Goal: Obtain resource: Obtain resource

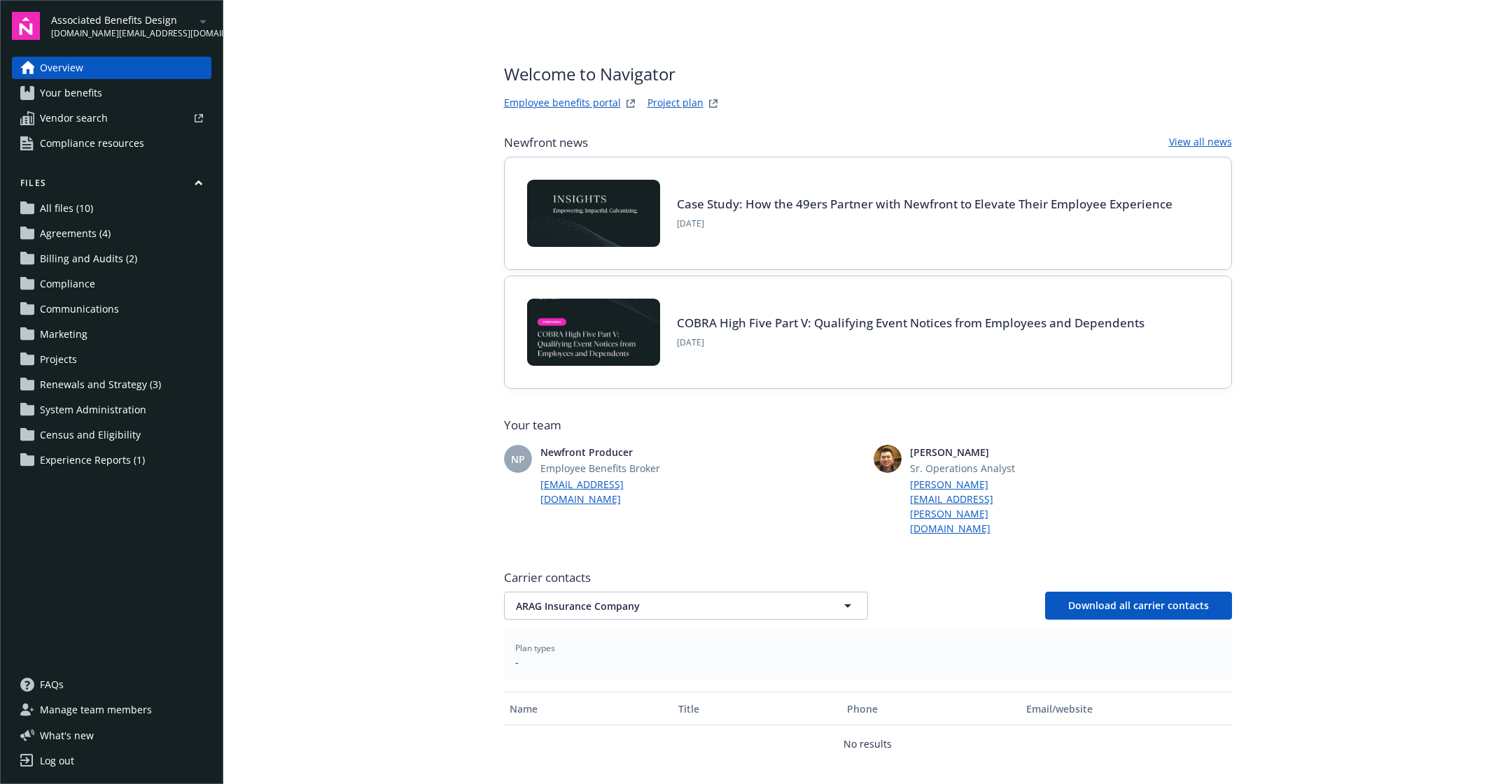
click at [74, 460] on span "Experience Reports (1)" at bounding box center [92, 461] width 105 height 23
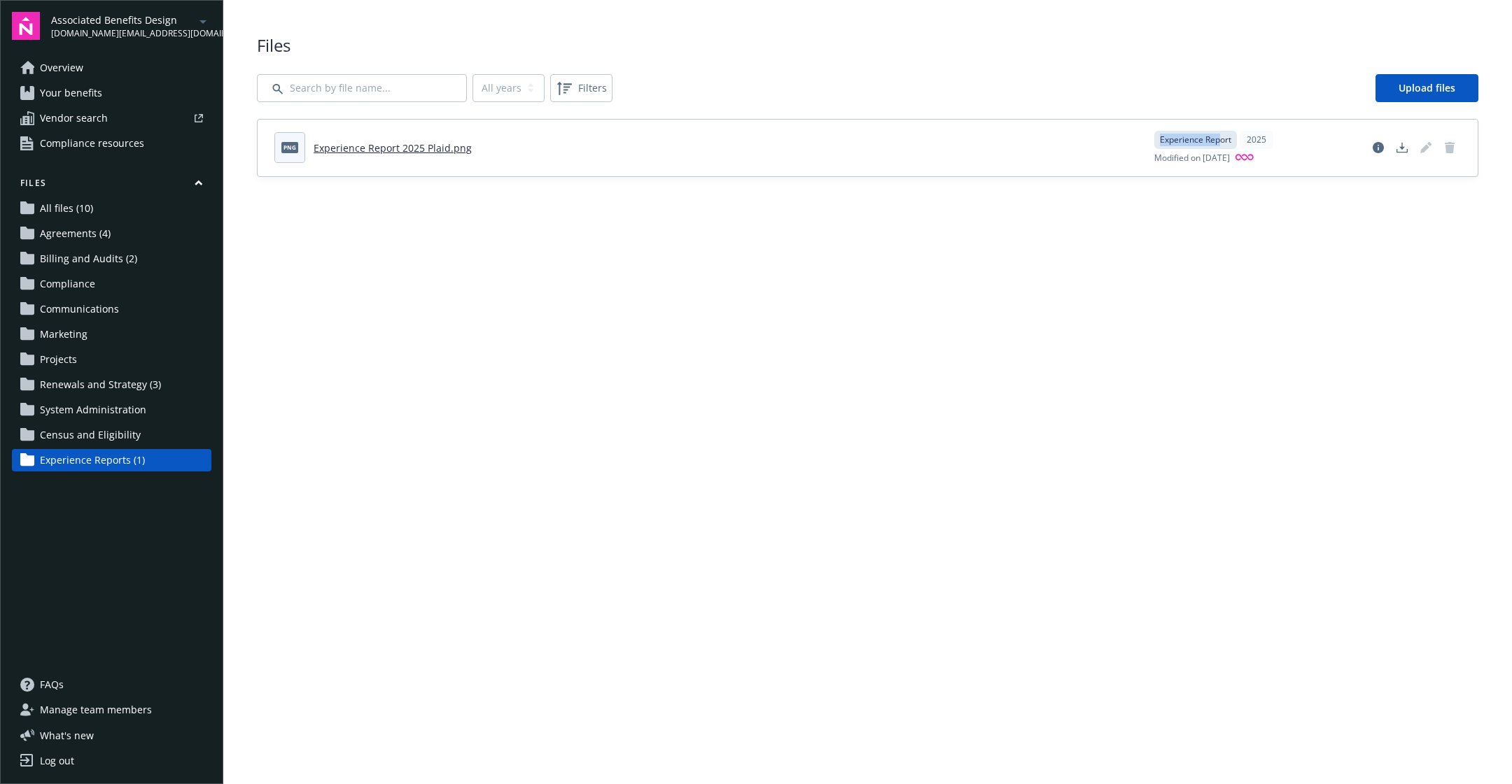
drag, startPoint x: 1215, startPoint y: 140, endPoint x: 1123, endPoint y: 141, distance: 92.0
click at [1123, 141] on div "png Experience Report 2025 Plaid.png Experience Report 2025 Modified on 09/24/2…" at bounding box center [867, 148] width 1186 height 34
click at [1259, 135] on div "2025" at bounding box center [1256, 140] width 34 height 19
drag, startPoint x: 1269, startPoint y: 138, endPoint x: 1248, endPoint y: 140, distance: 21.1
click at [1248, 140] on div "Experience Report 2025" at bounding box center [1252, 140] width 196 height 19
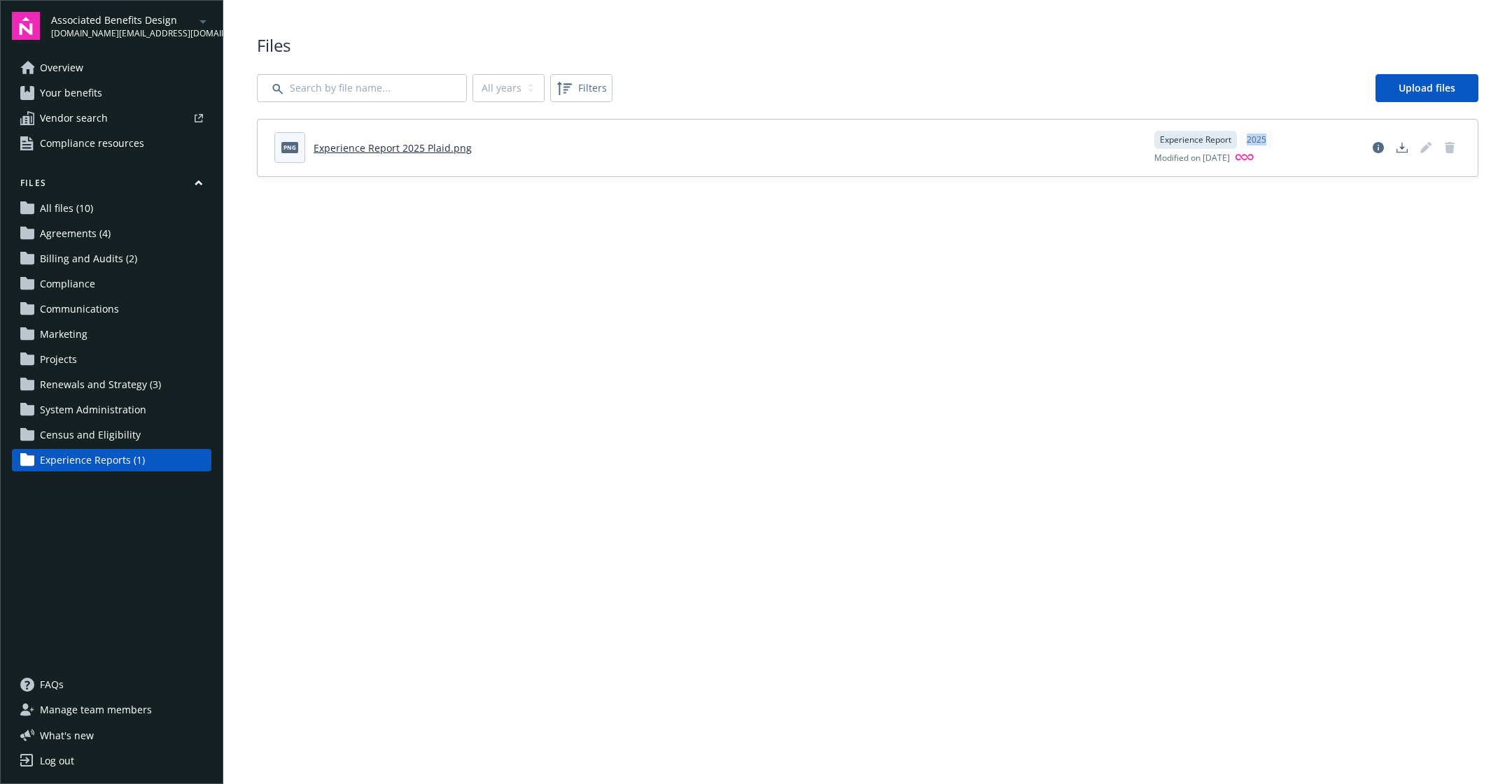
drag, startPoint x: 1227, startPoint y: 159, endPoint x: 1117, endPoint y: 163, distance: 110.1
click at [1117, 163] on div "png Experience Report 2025 Plaid.png Experience Report 2025 Modified on 09/24/2…" at bounding box center [867, 148] width 1186 height 34
click at [1262, 175] on div "png Experience Report 2025 Plaid.png Experience Report 2025 Modified on 09/24/2…" at bounding box center [868, 148] width 1220 height 57
click at [1374, 145] on icon "View file details" at bounding box center [1379, 148] width 11 height 11
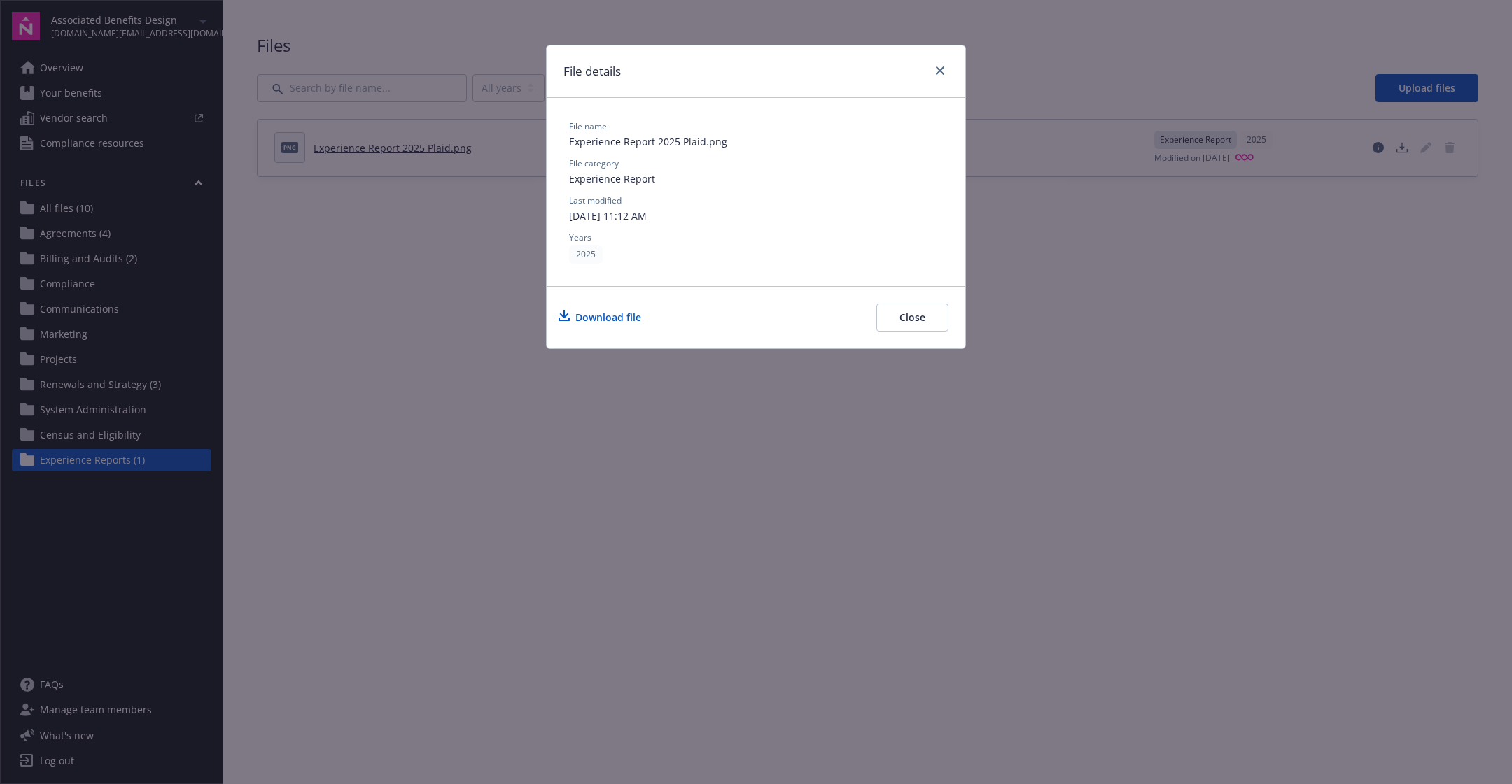
click at [750, 192] on div "File name Experience Report 2025 Plaid.png File category Experience Report Last…" at bounding box center [756, 192] width 374 height 143
click at [1189, 209] on div "File details File name Experience Report 2025 Plaid.png File category Experienc…" at bounding box center [756, 392] width 1512 height 784
click at [939, 69] on icon "close" at bounding box center [940, 70] width 8 height 8
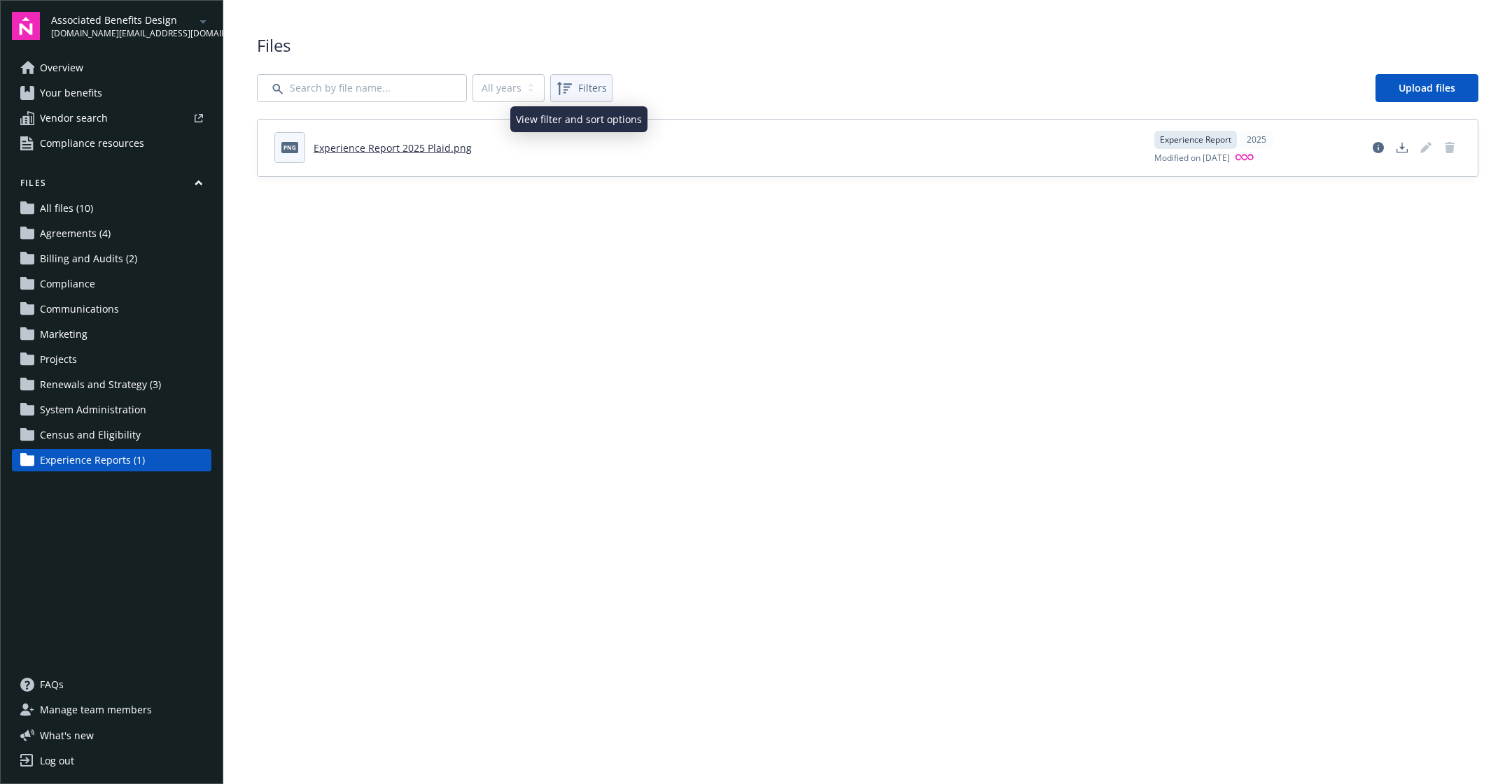
click at [591, 86] on span "Filters" at bounding box center [592, 88] width 28 height 15
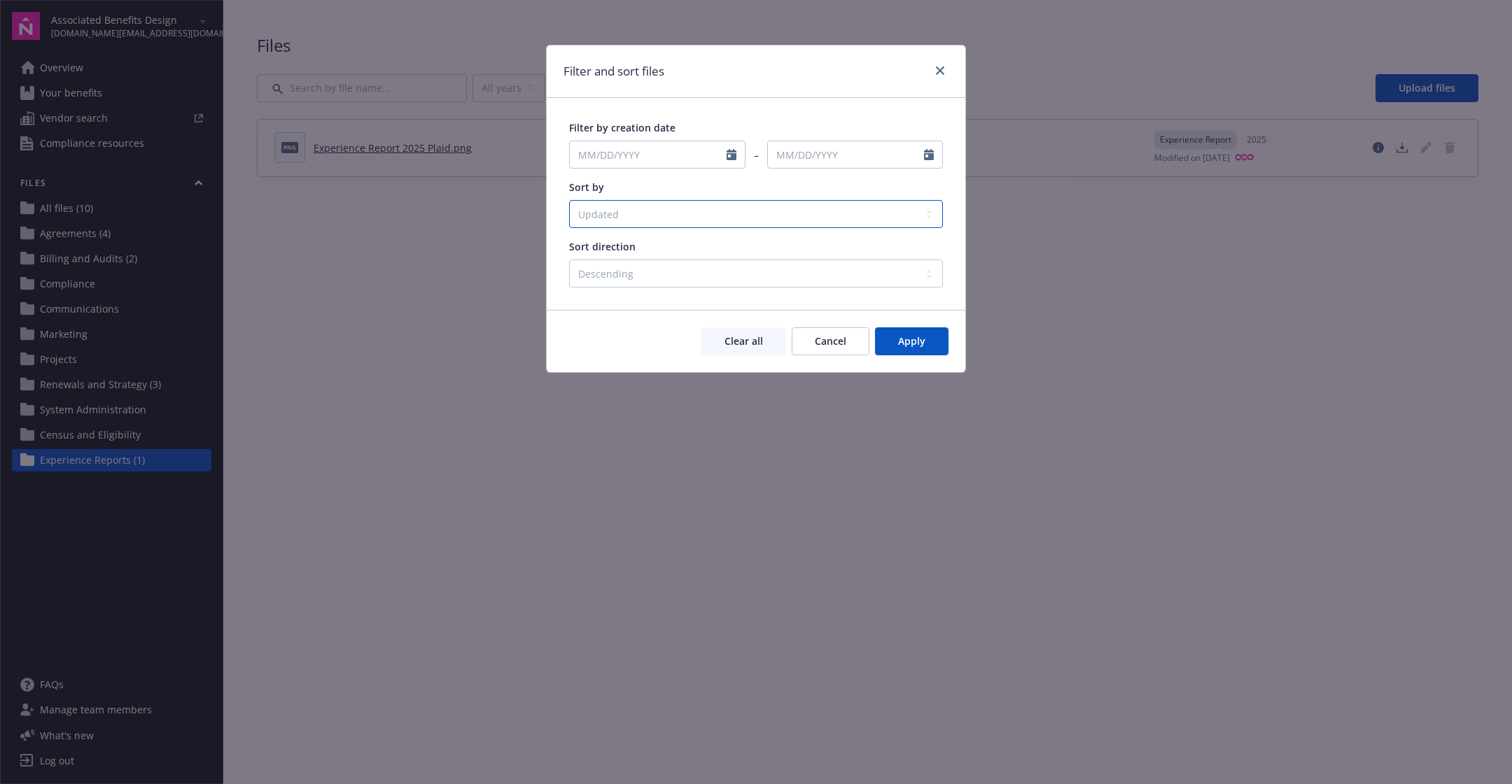
click at [788, 222] on select "Created Updated File name Status" at bounding box center [756, 214] width 374 height 28
click at [818, 341] on span "Cancel" at bounding box center [830, 341] width 32 height 13
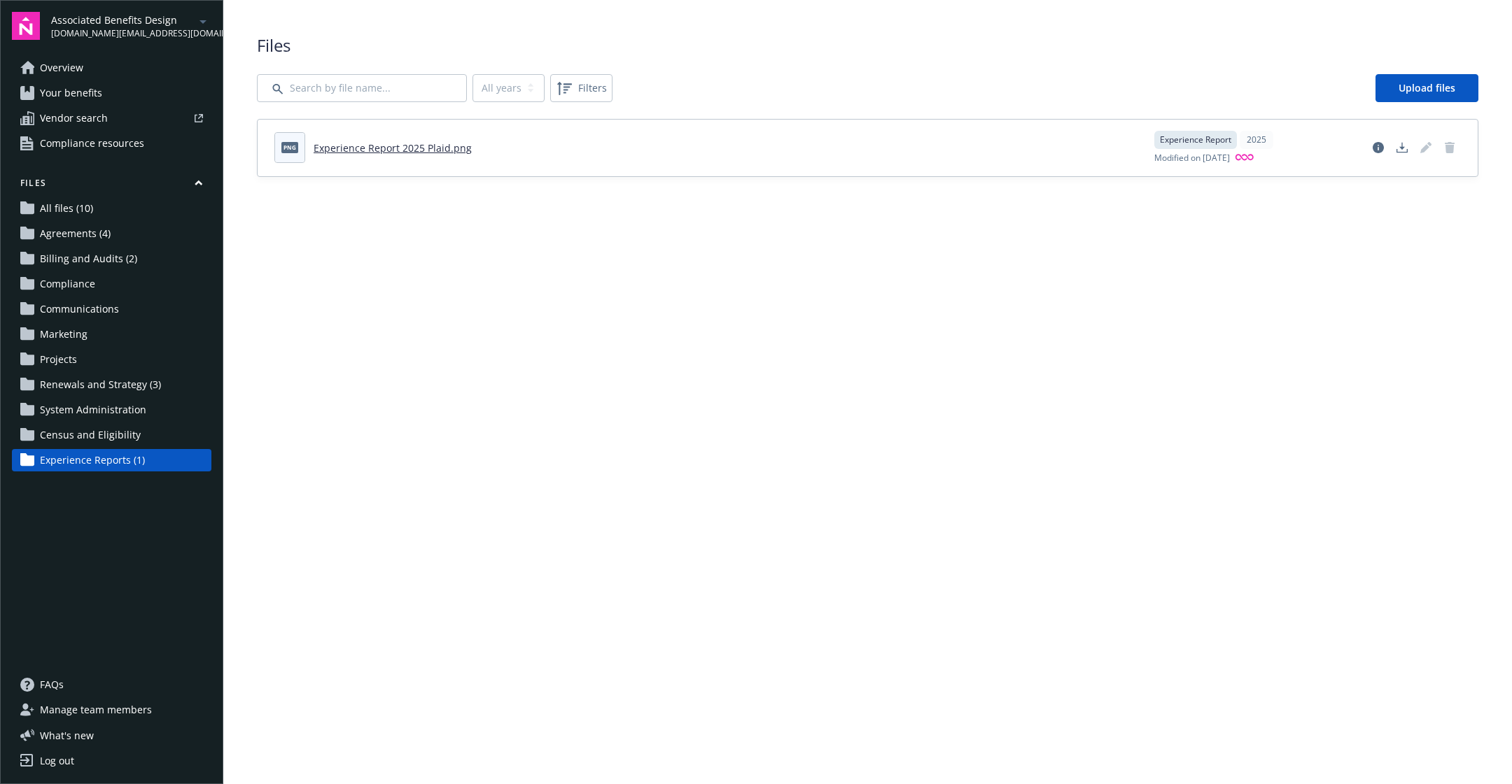
click at [152, 465] on link "Experience Reports (1)" at bounding box center [112, 461] width 200 height 23
click at [110, 442] on span "Census and Eligibility" at bounding box center [90, 436] width 101 height 23
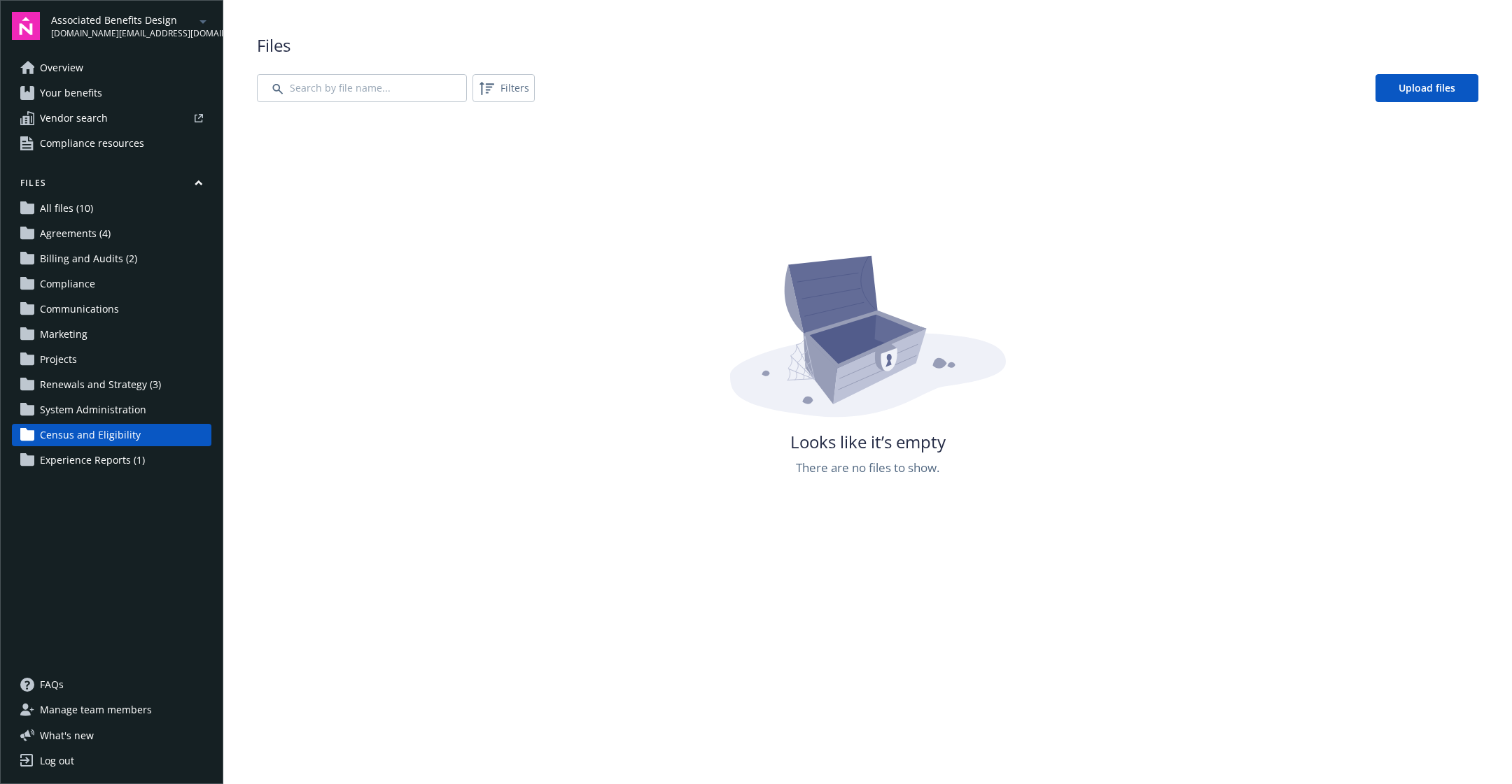
click at [109, 394] on span "Renewals and Strategy (3)" at bounding box center [100, 385] width 121 height 23
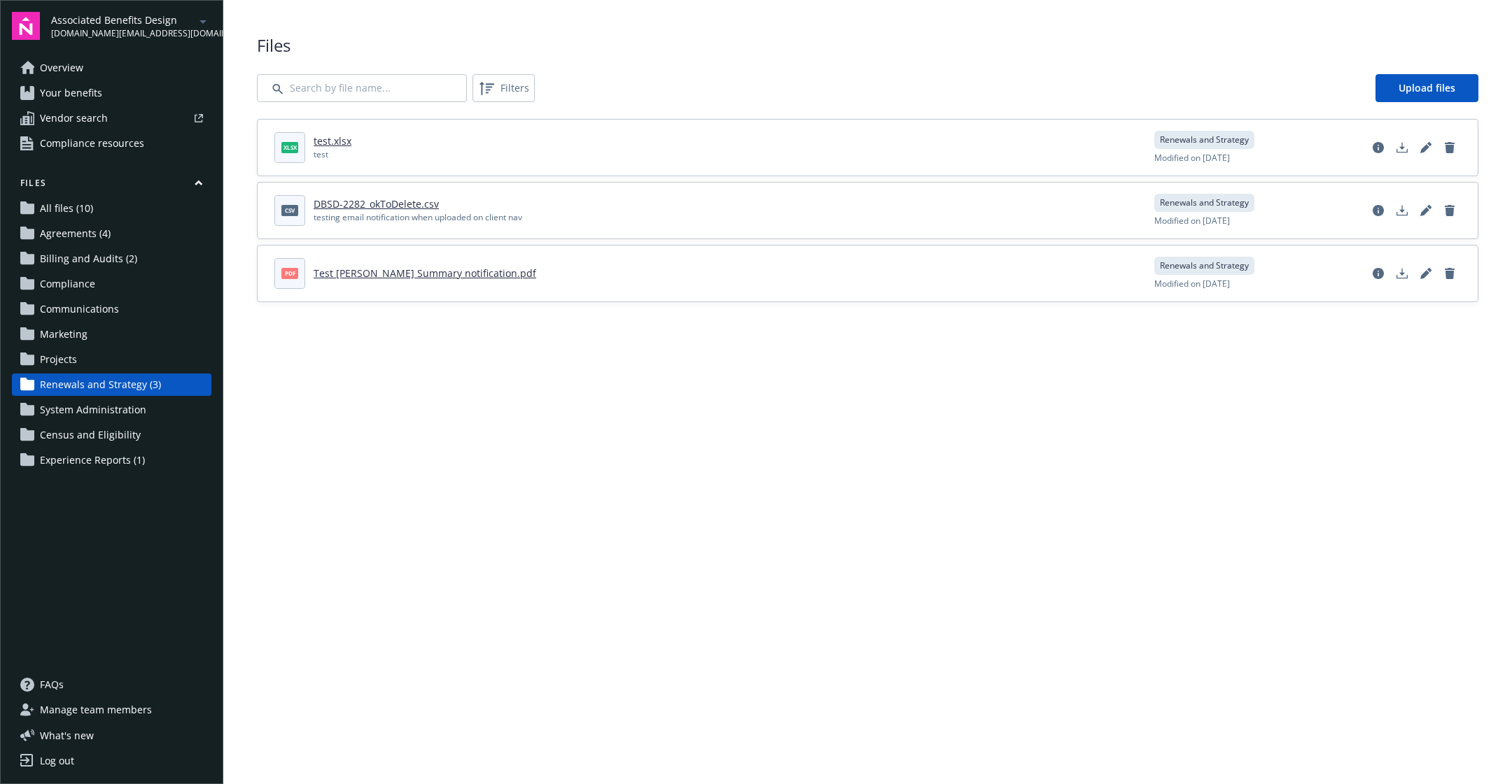
click at [108, 454] on span "Experience Reports (1)" at bounding box center [92, 461] width 105 height 23
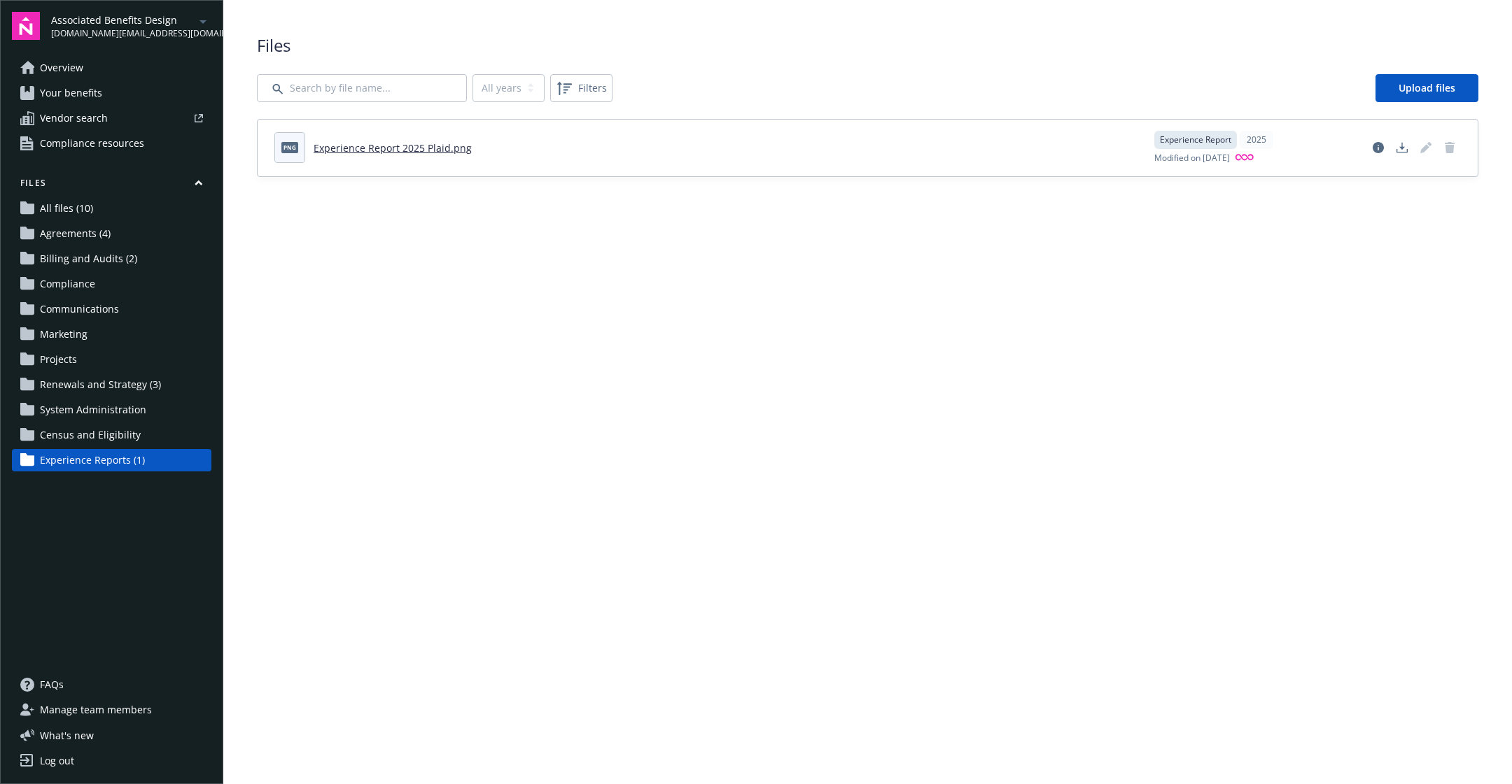
click at [70, 457] on span "Experience Reports (1)" at bounding box center [92, 461] width 105 height 23
click at [1221, 159] on span "Modified on 09/24/2025" at bounding box center [1192, 158] width 75 height 13
click at [555, 81] on icon at bounding box center [564, 88] width 17 height 17
click at [556, 95] on icon at bounding box center [564, 88] width 17 height 17
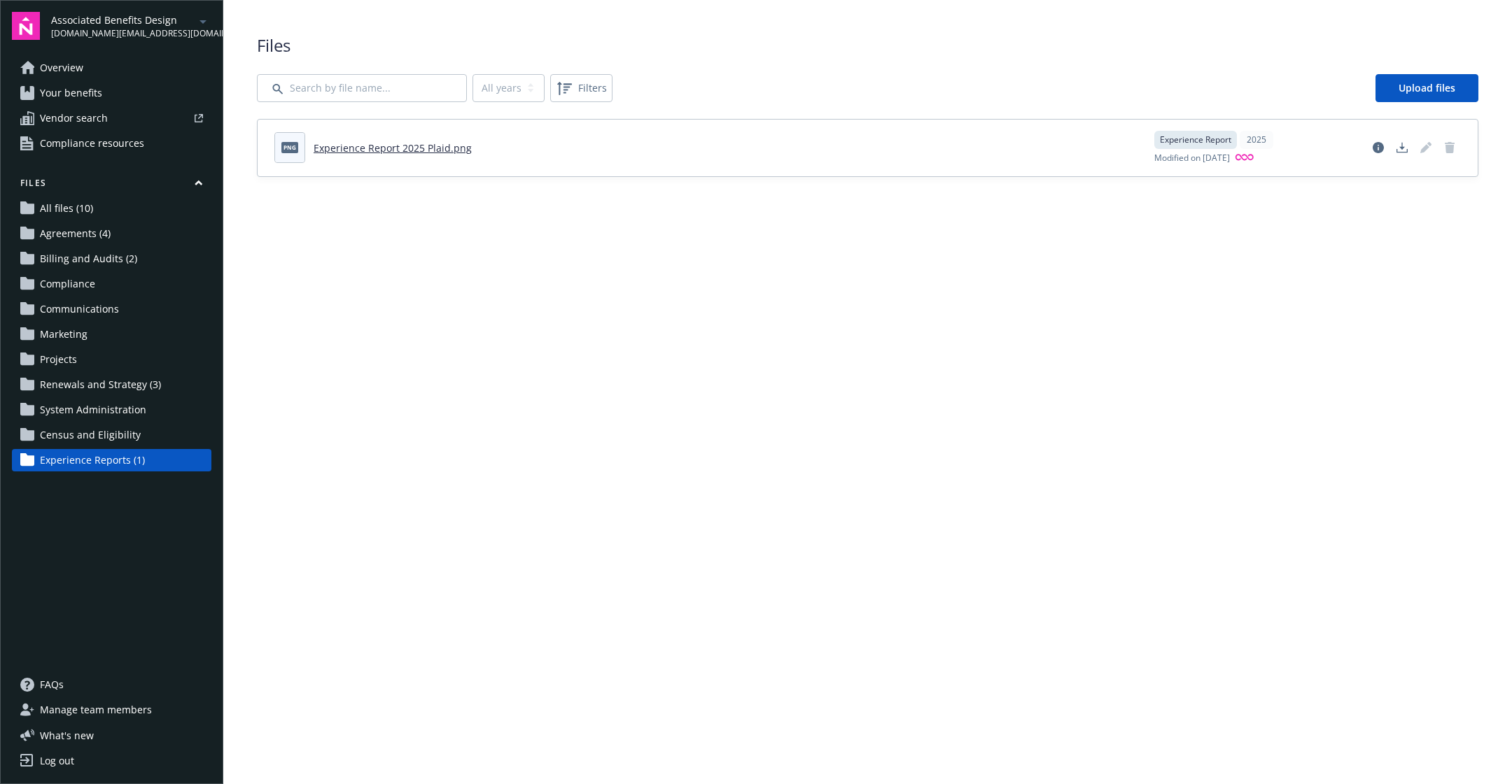
click at [110, 454] on span "Experience Reports (1)" at bounding box center [92, 461] width 105 height 23
click at [99, 440] on span "Census and Eligibility" at bounding box center [90, 436] width 101 height 23
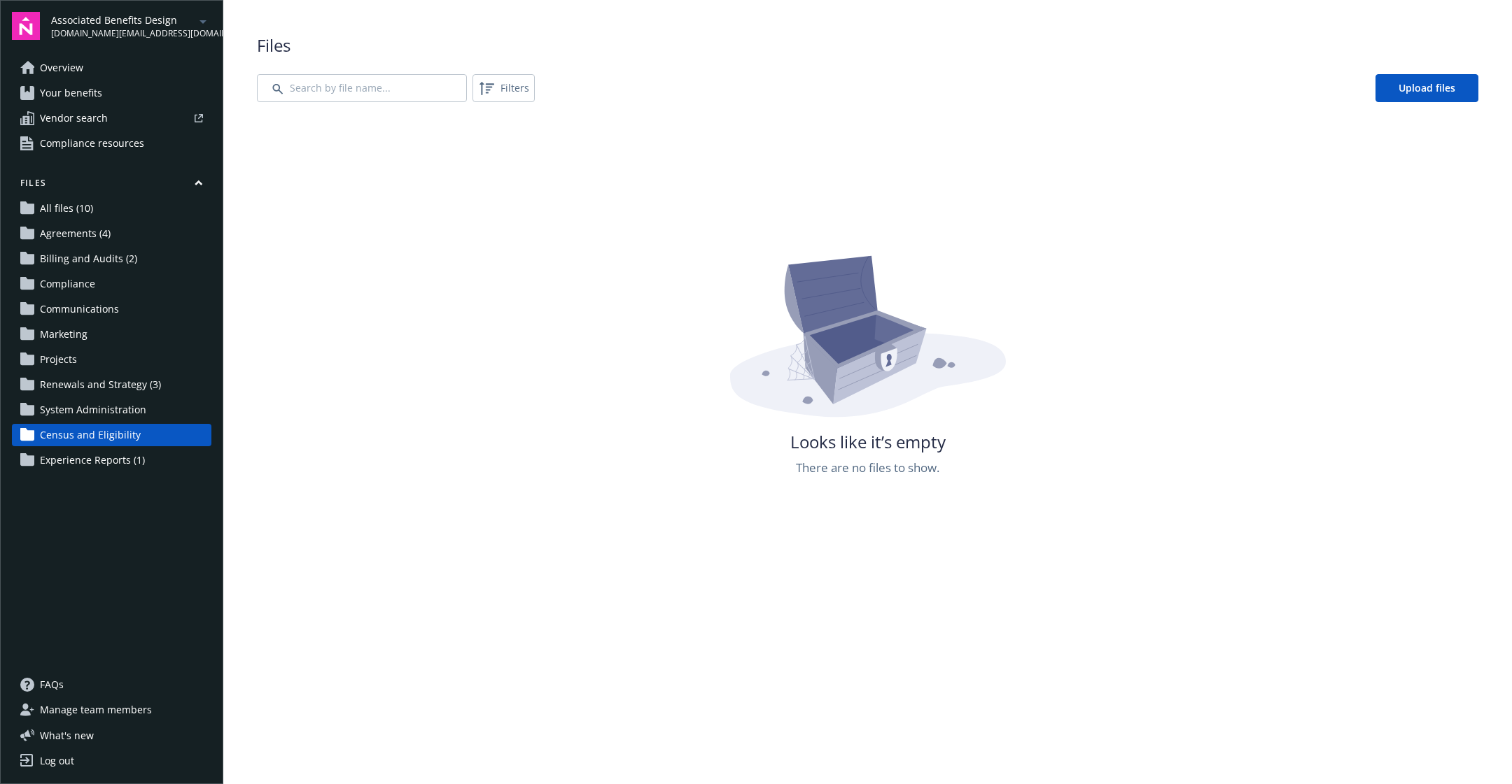
click at [99, 466] on span "Experience Reports (1)" at bounding box center [92, 461] width 105 height 23
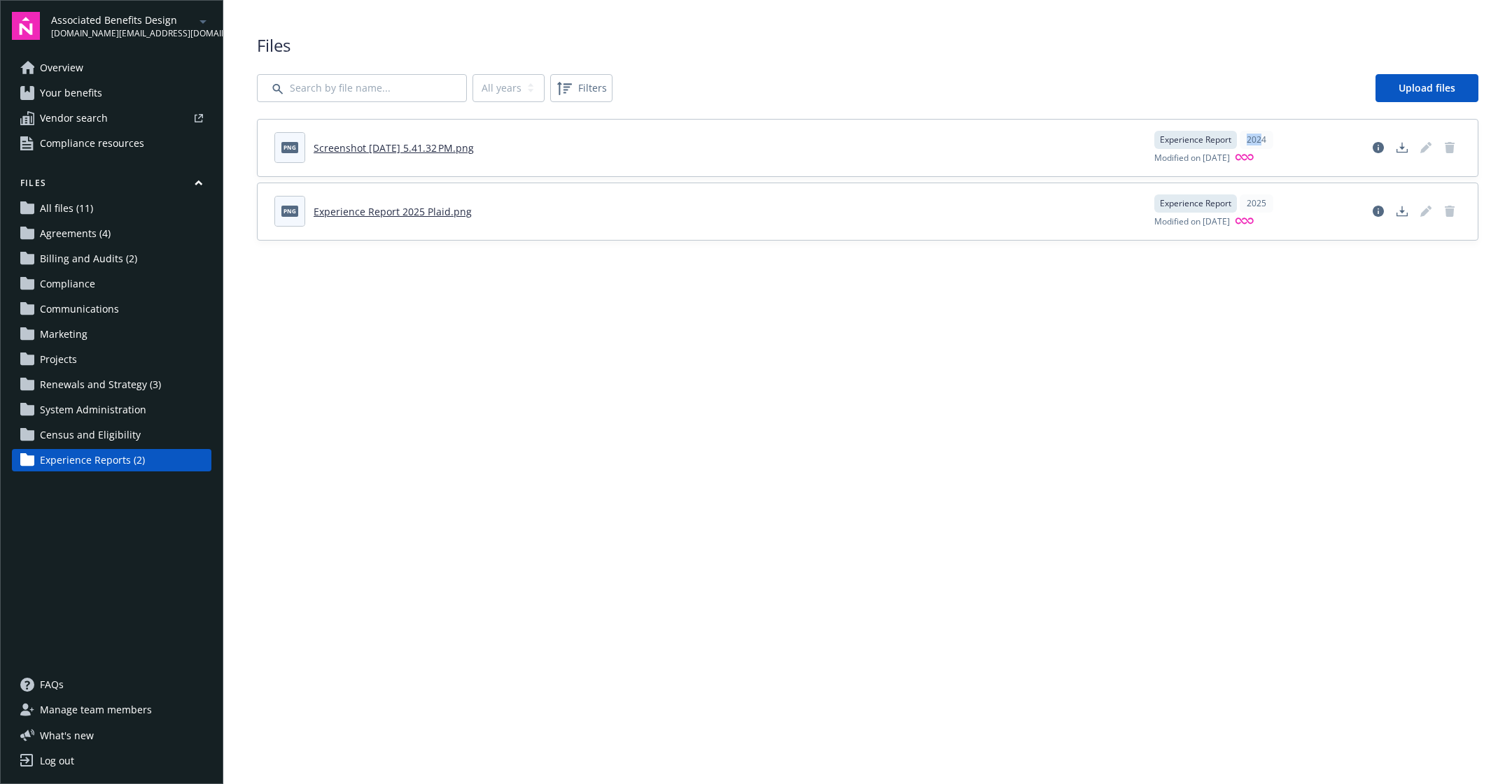
drag, startPoint x: 1261, startPoint y: 138, endPoint x: 1265, endPoint y: 154, distance: 16.5
click at [1241, 138] on div "2024" at bounding box center [1256, 140] width 34 height 19
click at [1280, 201] on div "Experience Report 2025" at bounding box center [1252, 204] width 196 height 19
click at [1253, 203] on div "Experience Report 2025" at bounding box center [1252, 204] width 196 height 19
drag, startPoint x: 1275, startPoint y: 202, endPoint x: 1214, endPoint y: 197, distance: 61.2
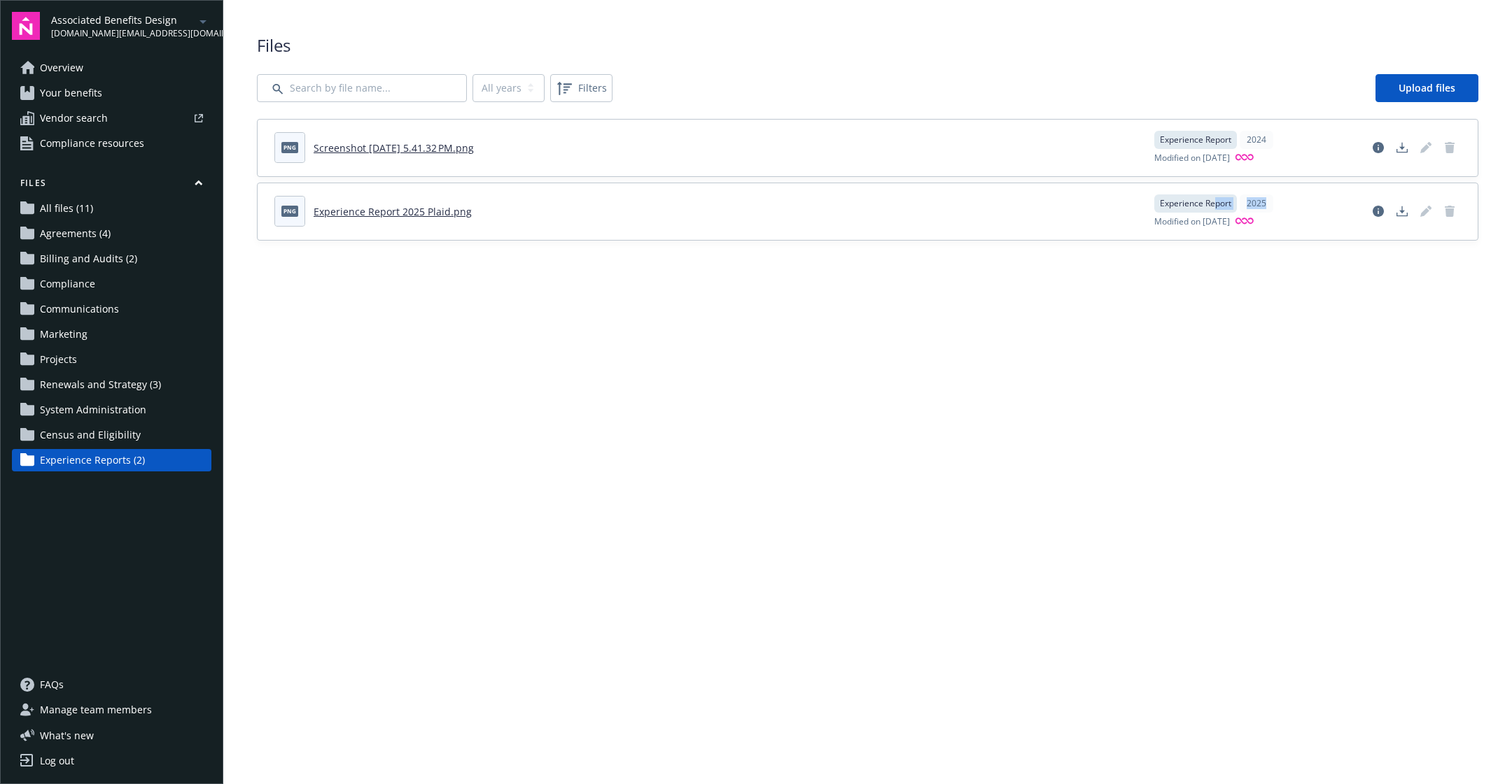
click at [1214, 197] on div "Experience Report 2025" at bounding box center [1252, 204] width 196 height 19
click at [1174, 348] on main "Upload progress Files All years 2025 2024 Filters Upload files png Screenshot 2…" at bounding box center [868, 392] width 1289 height 784
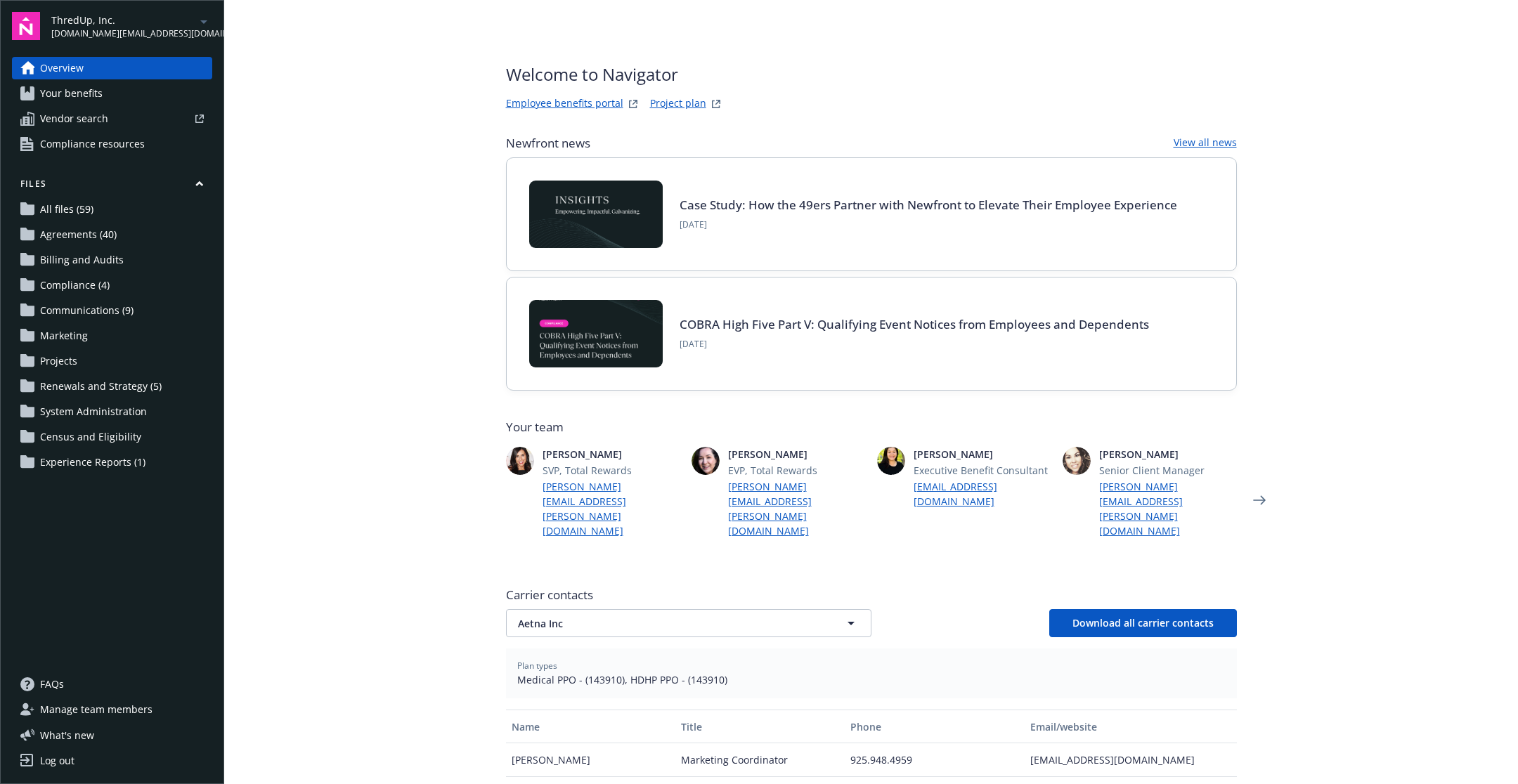
click at [111, 462] on span "Experience Reports (1)" at bounding box center [93, 463] width 106 height 23
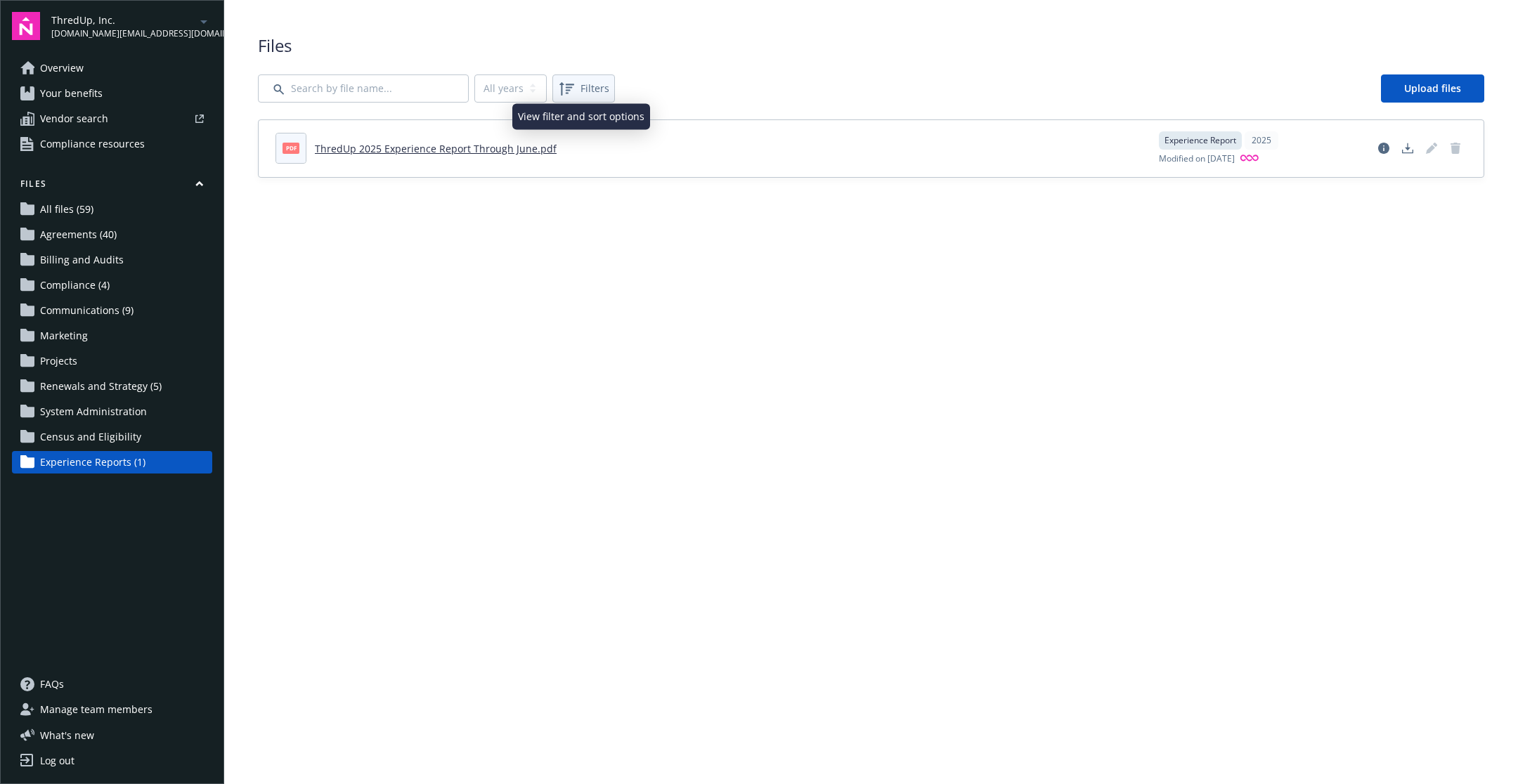
click at [585, 98] on div "Filters" at bounding box center [584, 88] width 57 height 23
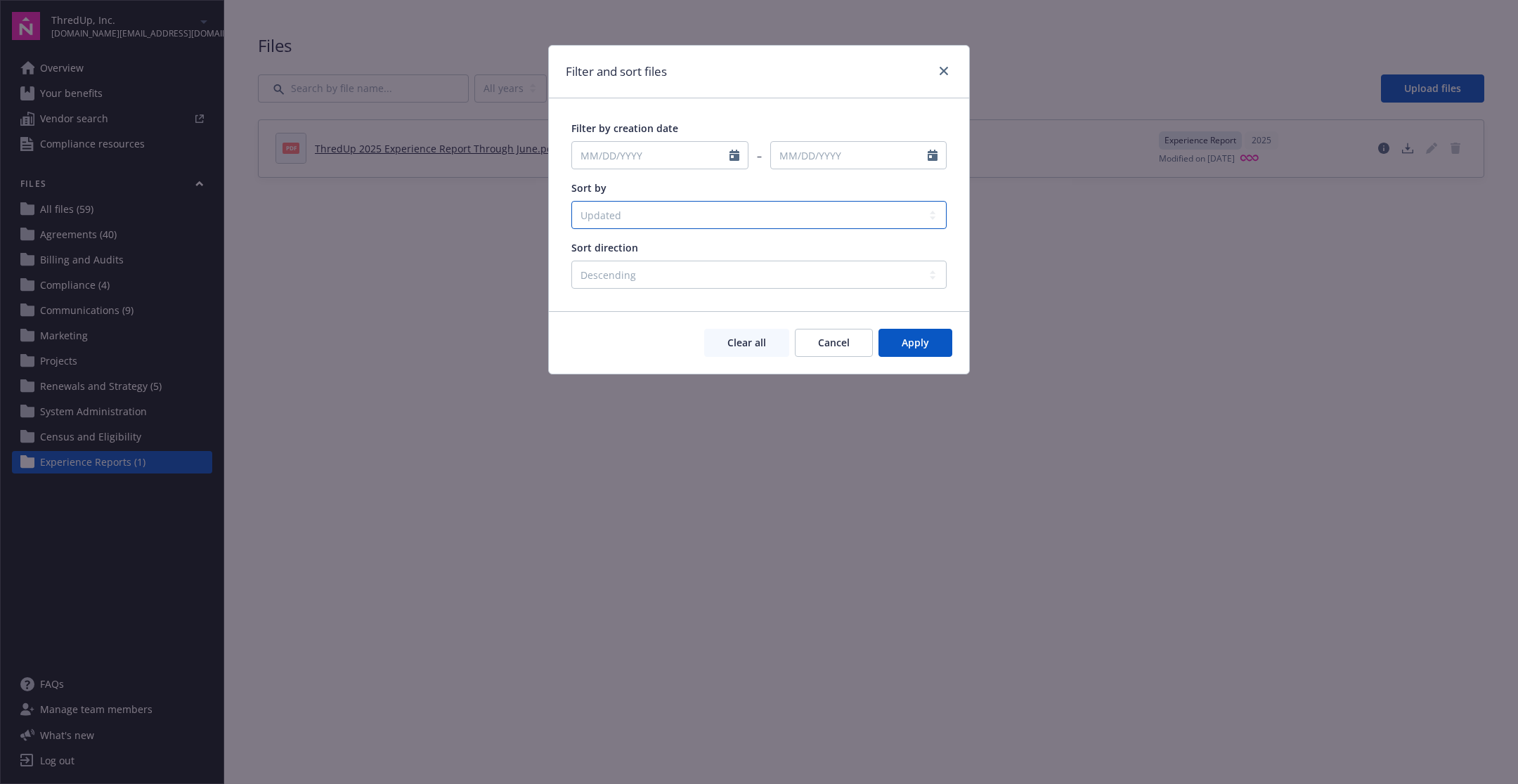
click at [620, 205] on select "Created Updated File name Status" at bounding box center [759, 215] width 375 height 28
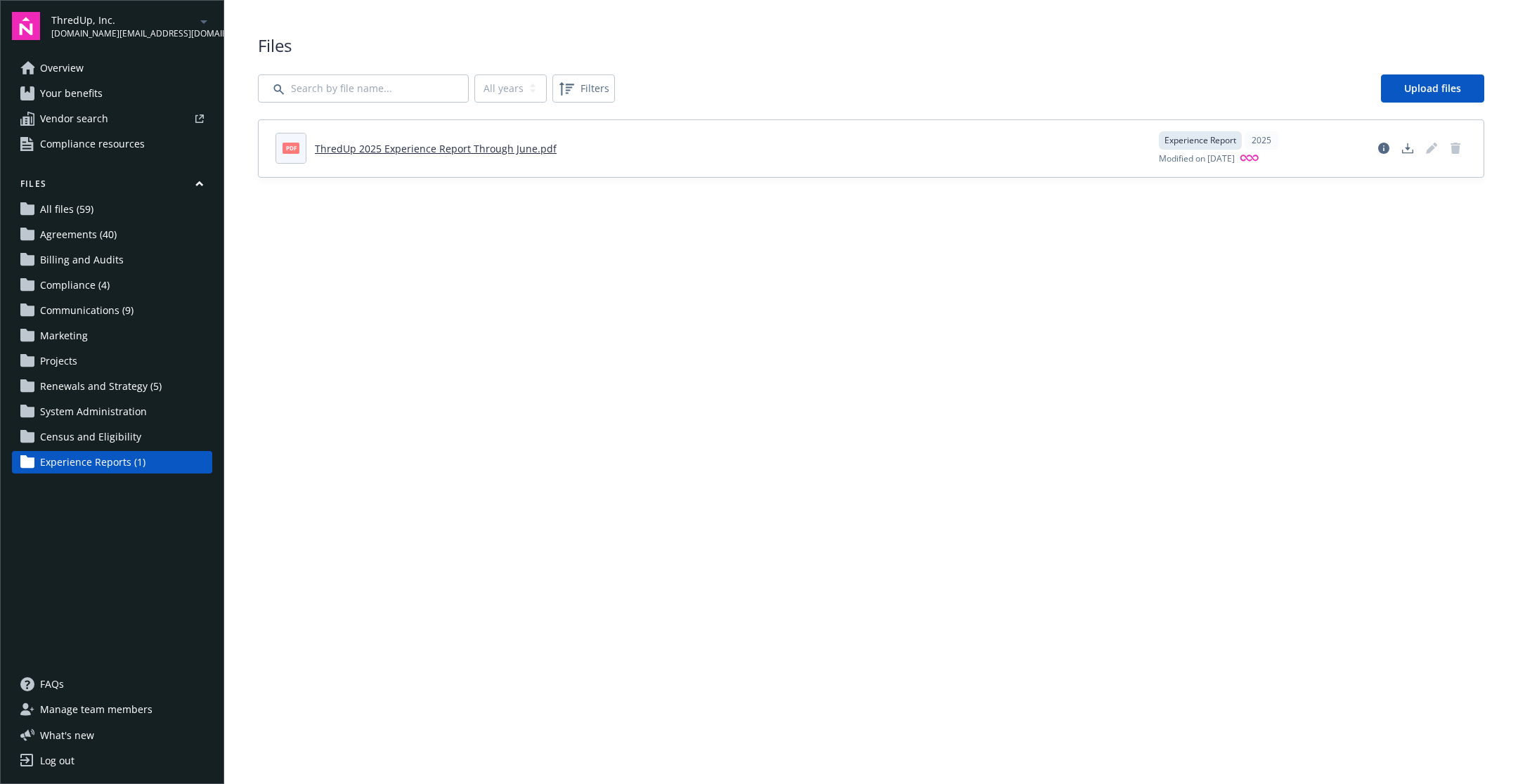
click at [435, 148] on link "ThredUp 2025 Experience Report Through June.pdf" at bounding box center [436, 149] width 242 height 13
click at [128, 431] on span "Census and Eligibility" at bounding box center [90, 437] width 101 height 23
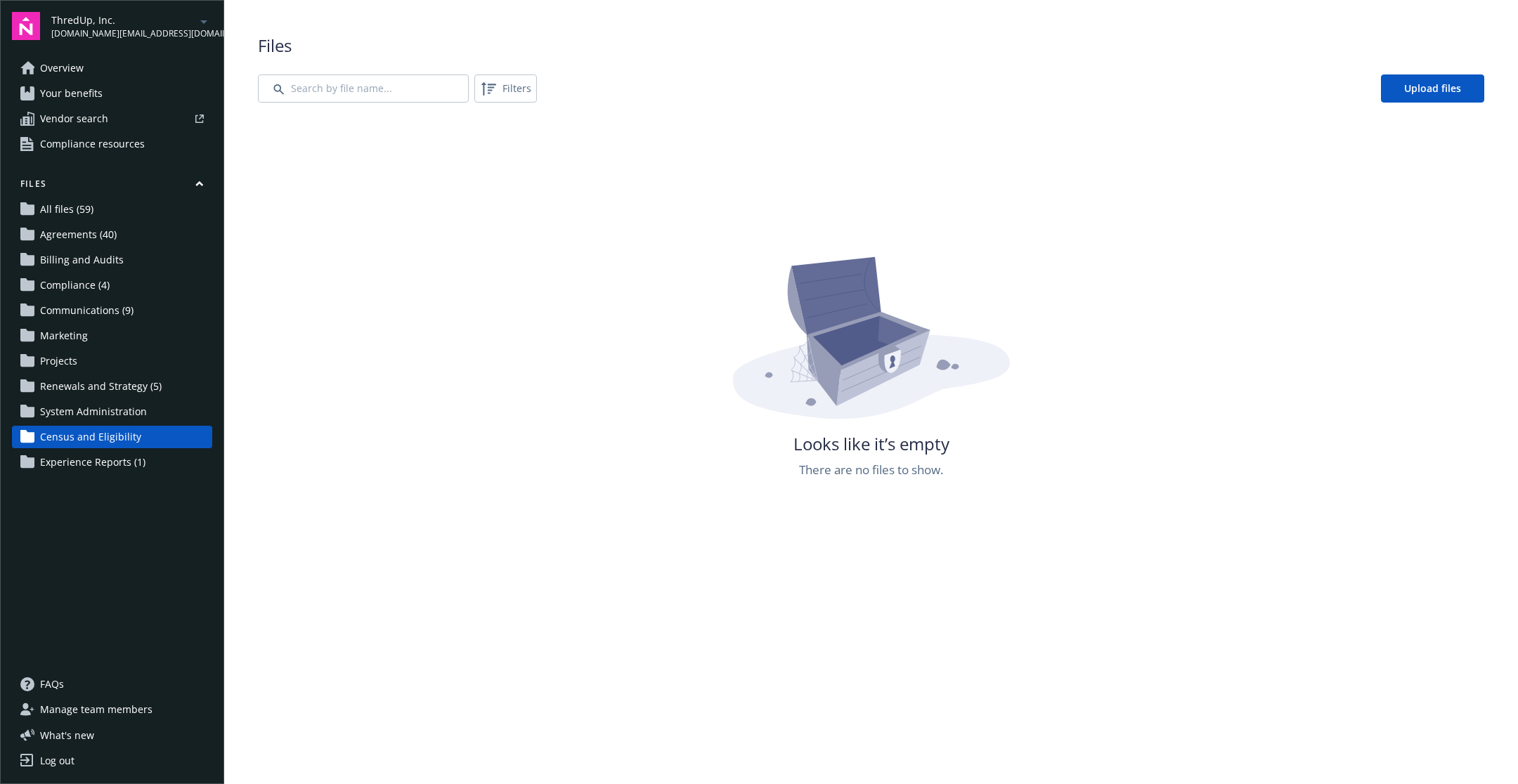
click at [126, 376] on span "Renewals and Strategy (5)" at bounding box center [101, 386] width 122 height 23
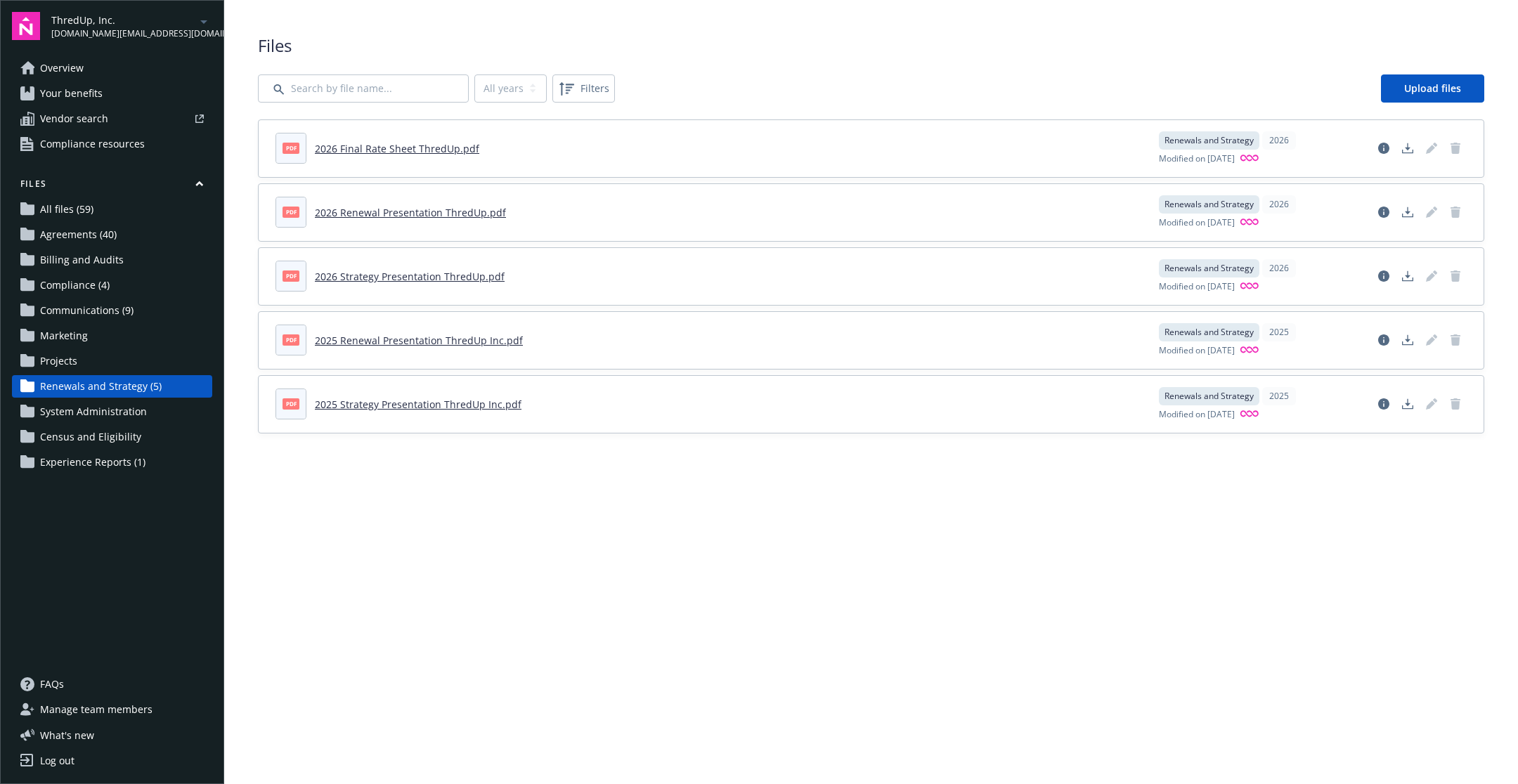
click at [116, 463] on span "Experience Reports (1)" at bounding box center [93, 463] width 106 height 23
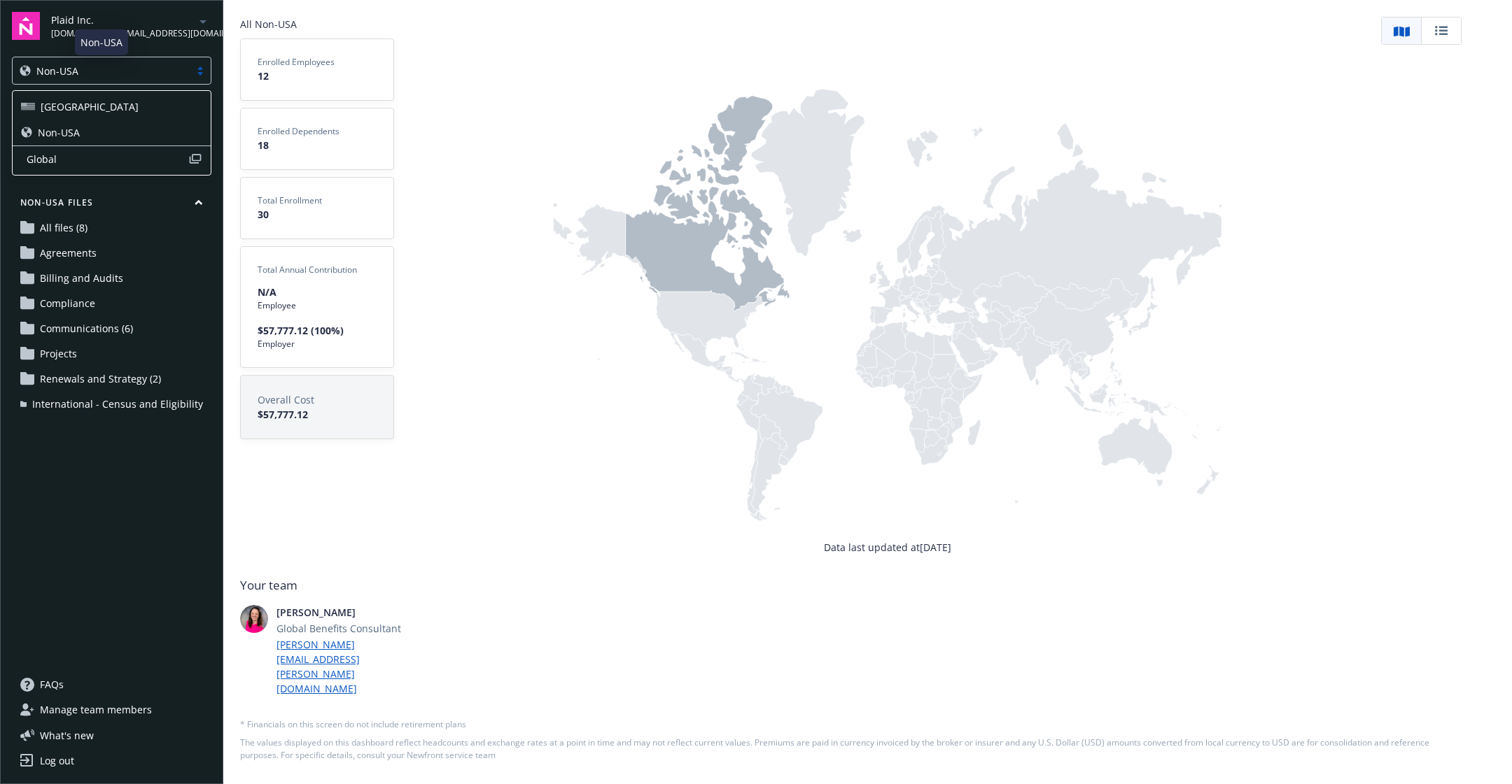
click at [133, 67] on div "Non-USA" at bounding box center [101, 71] width 163 height 15
click at [129, 103] on div "USA" at bounding box center [112, 107] width 182 height 15
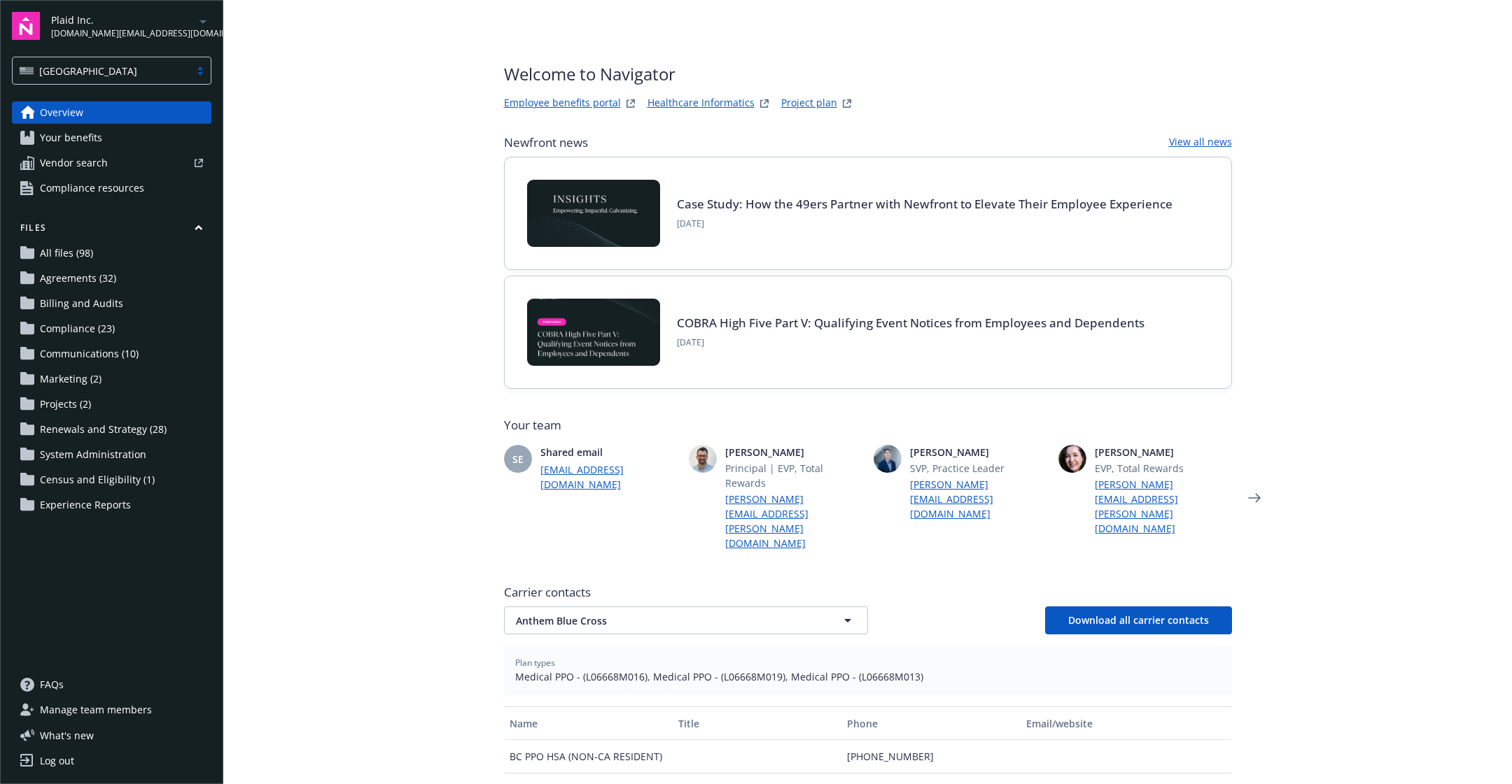
click at [104, 506] on span "Experience Reports" at bounding box center [85, 505] width 91 height 23
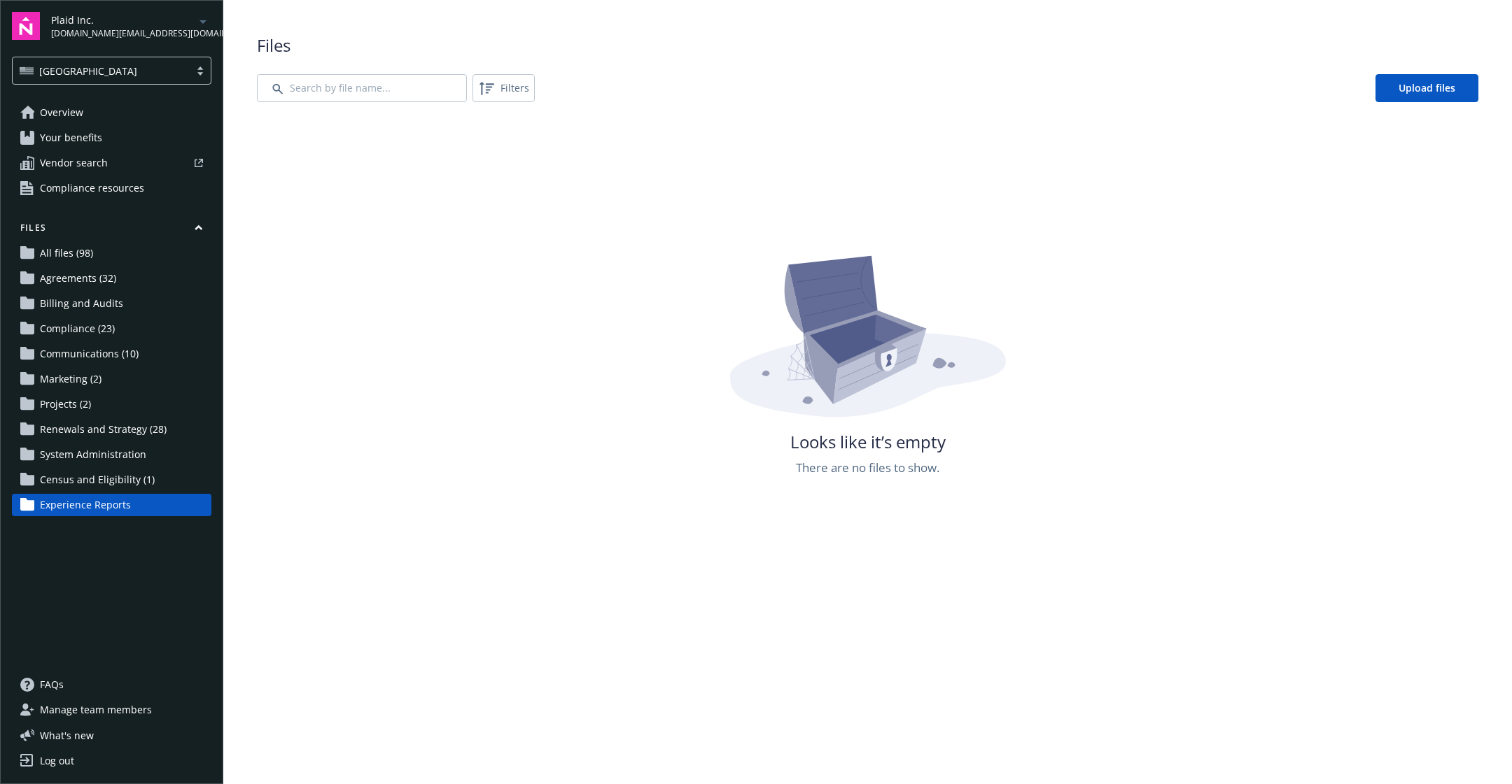
click at [131, 448] on span "System Administration" at bounding box center [93, 455] width 107 height 23
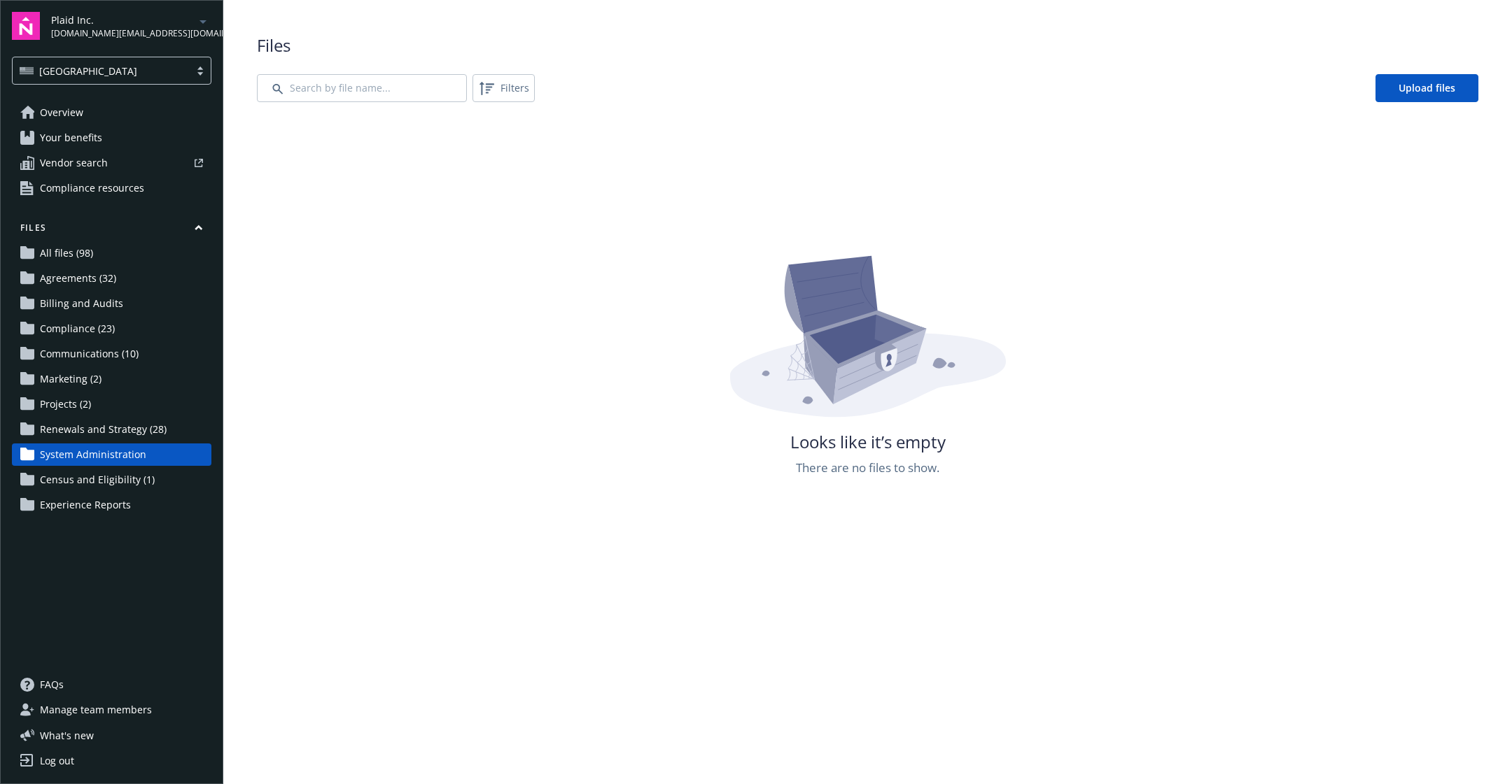
click at [136, 430] on span "Renewals and Strategy (28)" at bounding box center [103, 430] width 127 height 23
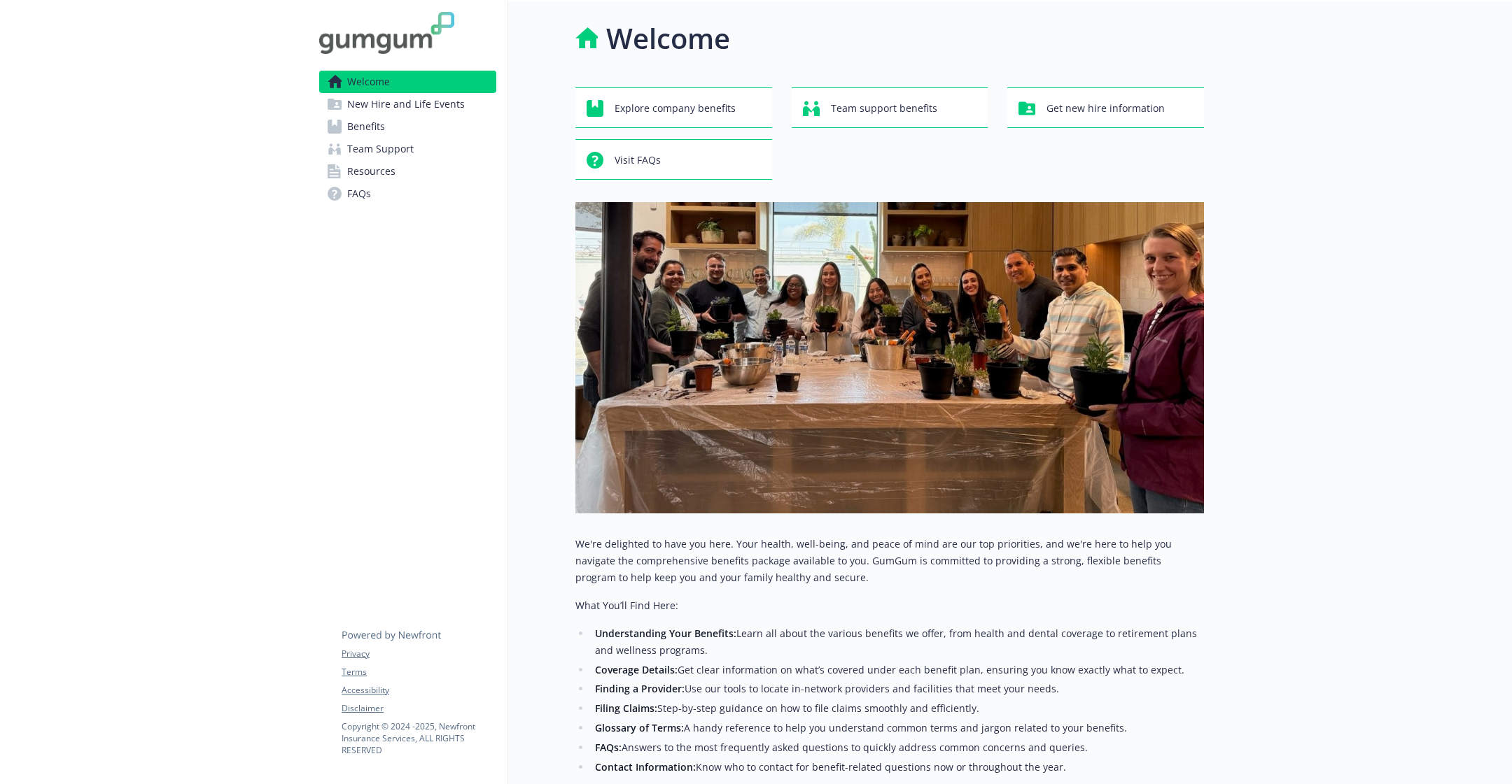
click at [424, 127] on link "Benefits" at bounding box center [408, 127] width 177 height 23
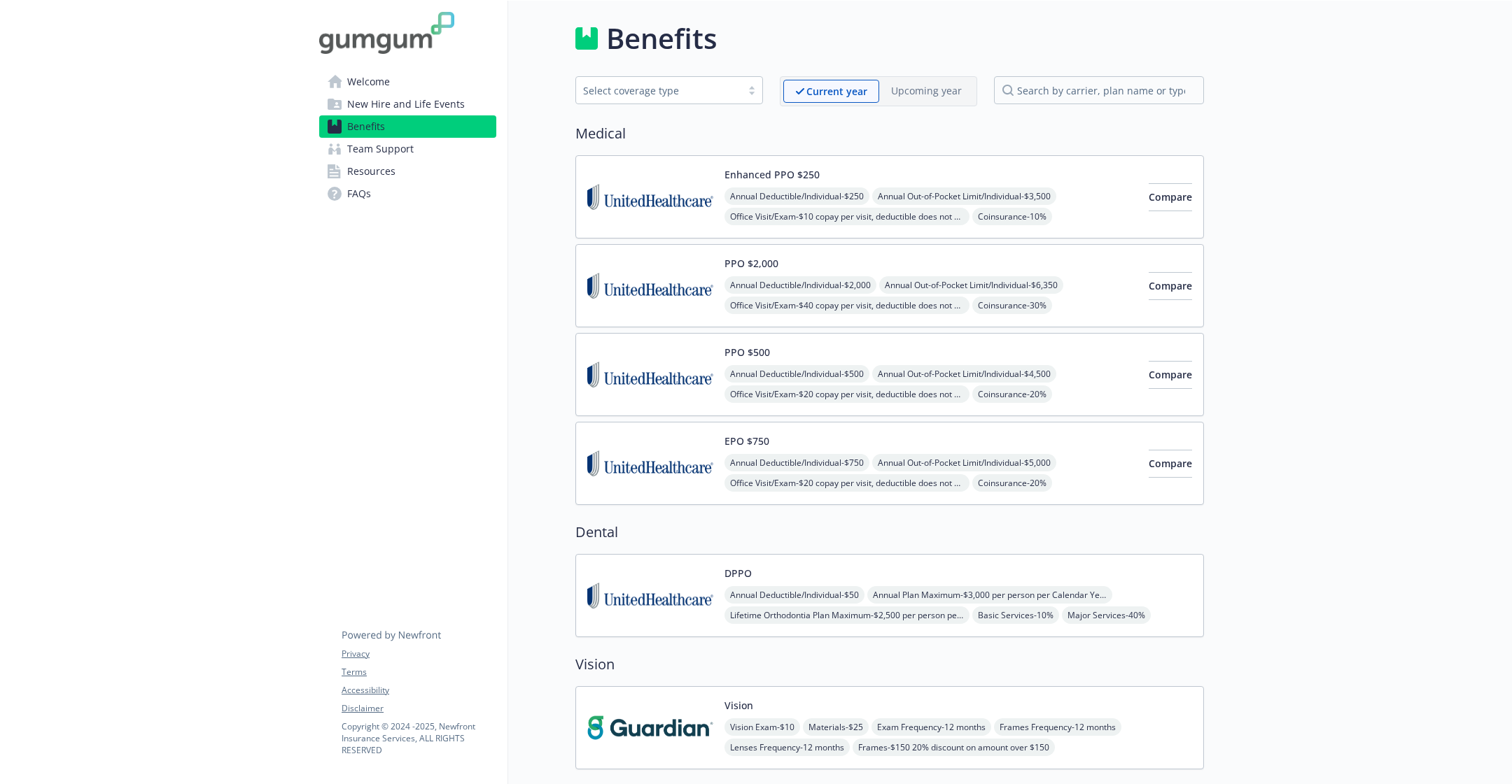
click at [433, 110] on span "New Hire and Life Events" at bounding box center [405, 104] width 117 height 23
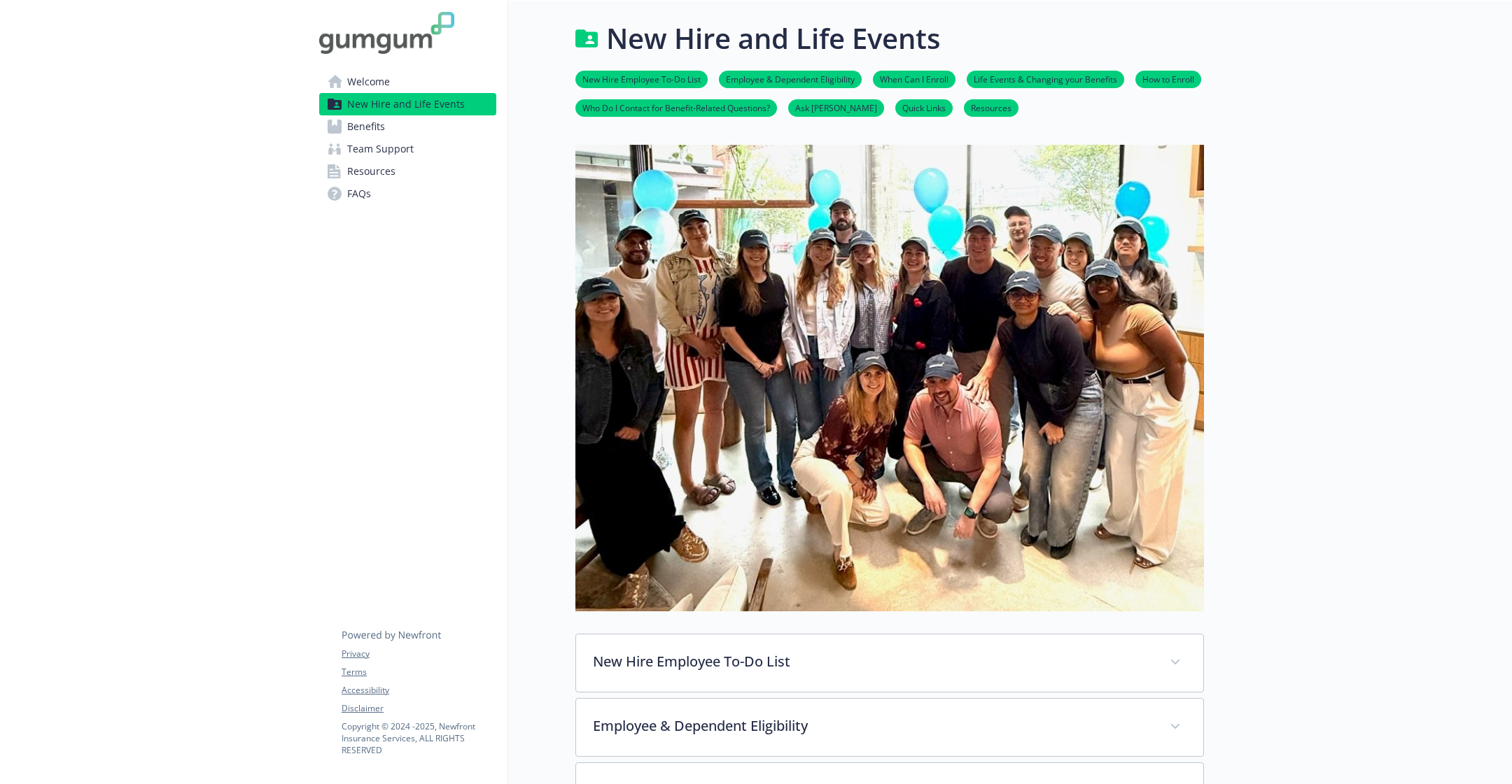
click at [435, 95] on span "New Hire and Life Events" at bounding box center [405, 104] width 117 height 23
click at [406, 65] on div "Welcome New Hire and Life Events Benefits Team Support Resources FAQs Privacy T…" at bounding box center [408, 116] width 200 height 232
click at [406, 71] on link "Welcome" at bounding box center [408, 82] width 177 height 23
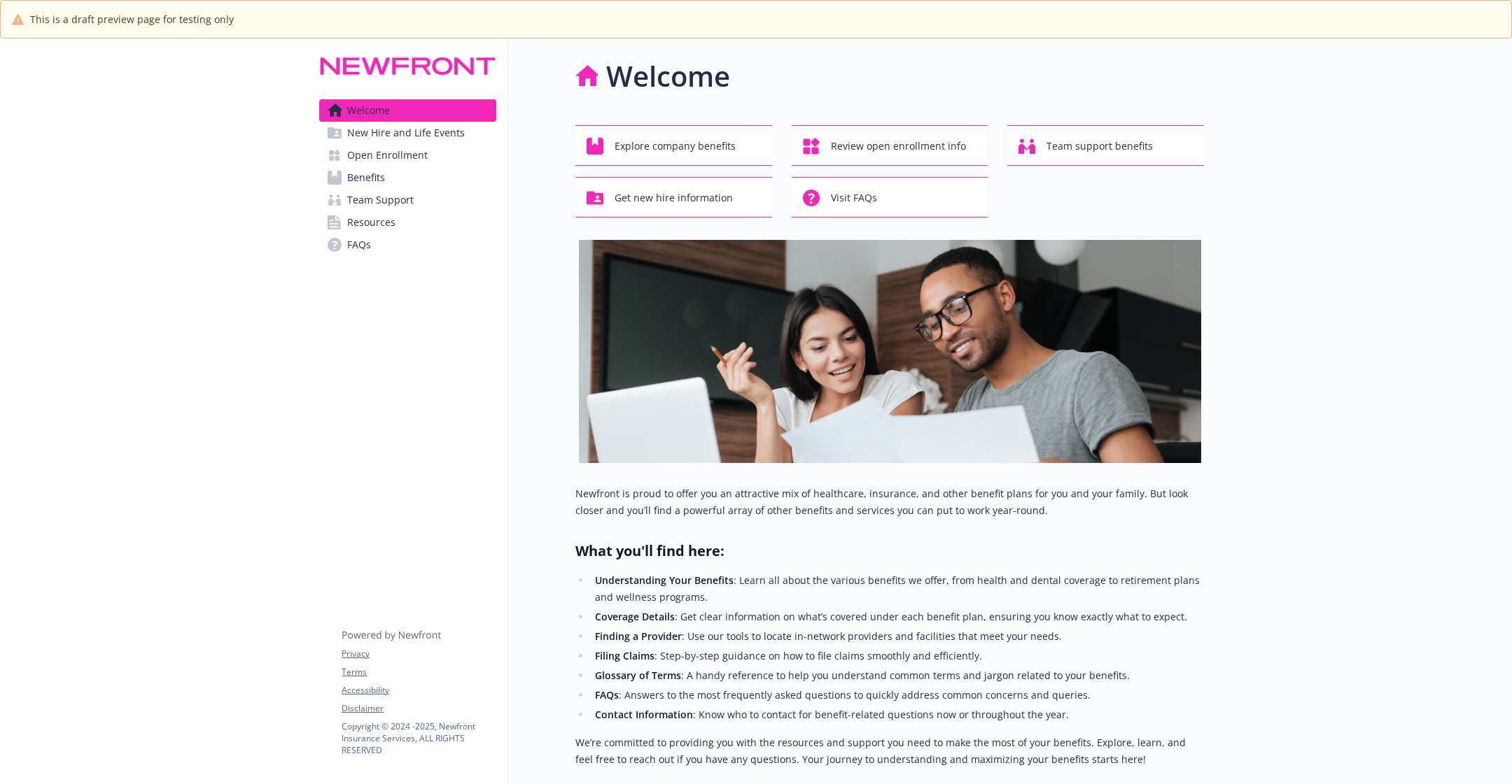
click at [492, 194] on link "Team Support" at bounding box center [408, 200] width 177 height 23
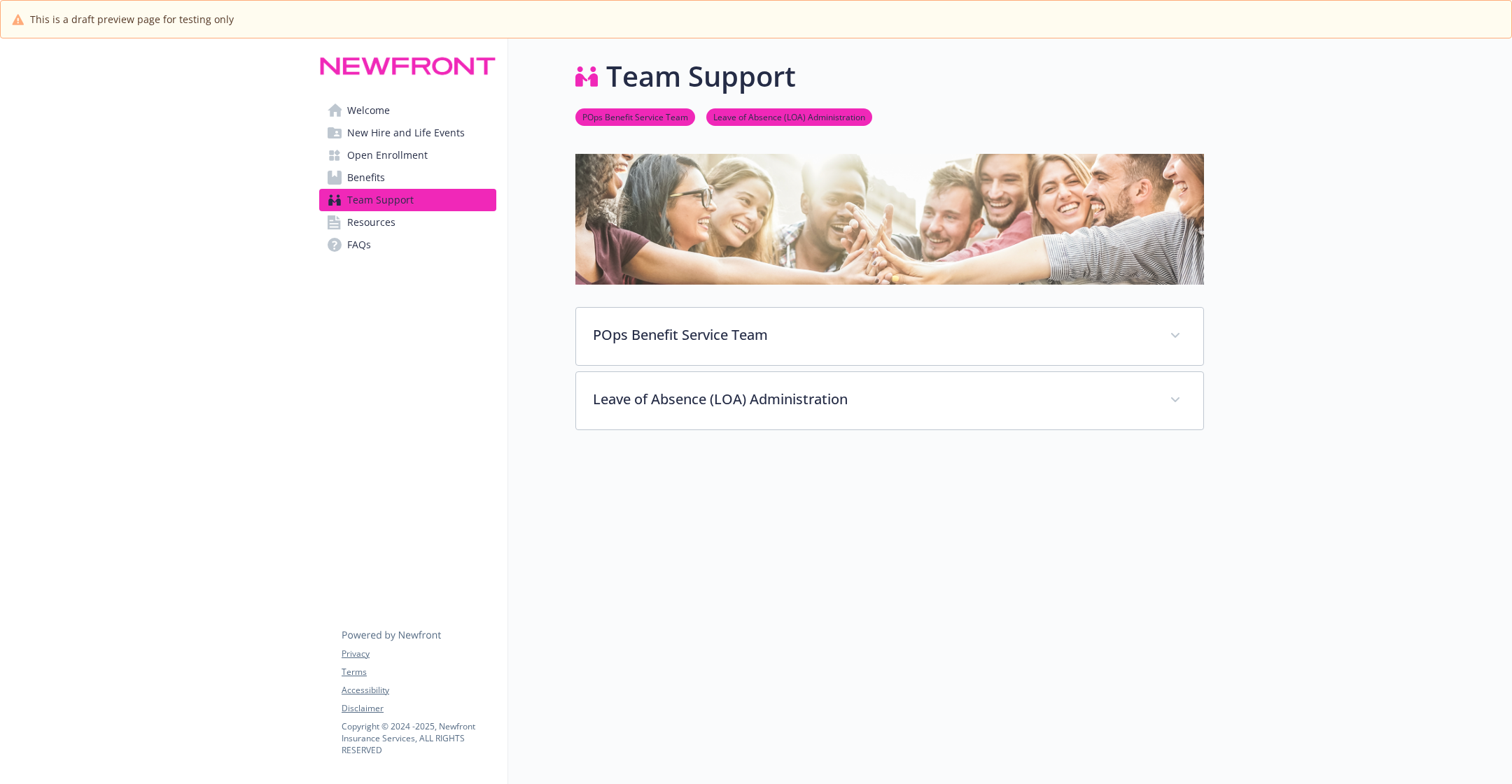
click at [437, 182] on link "Benefits" at bounding box center [408, 178] width 177 height 23
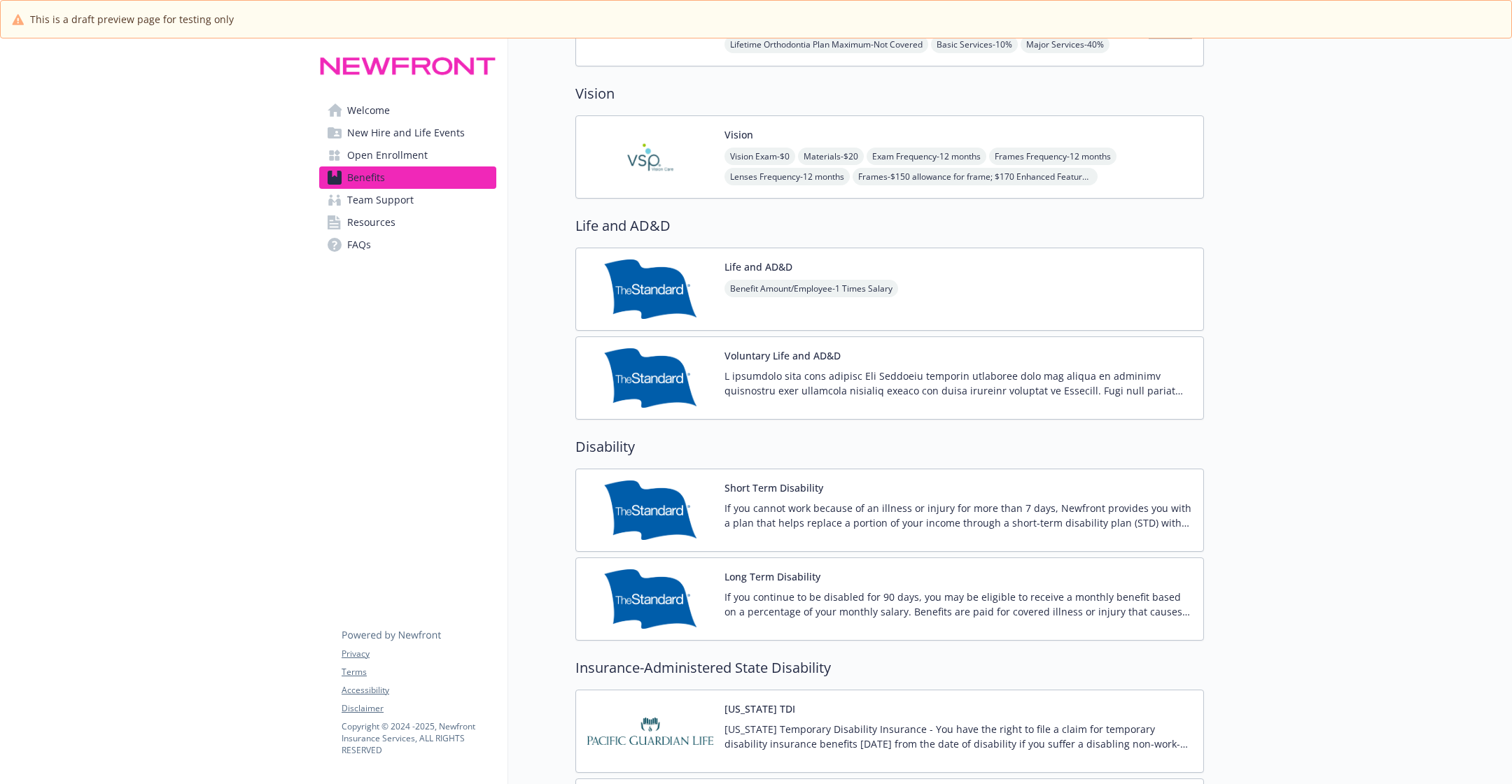
scroll to position [879, 0]
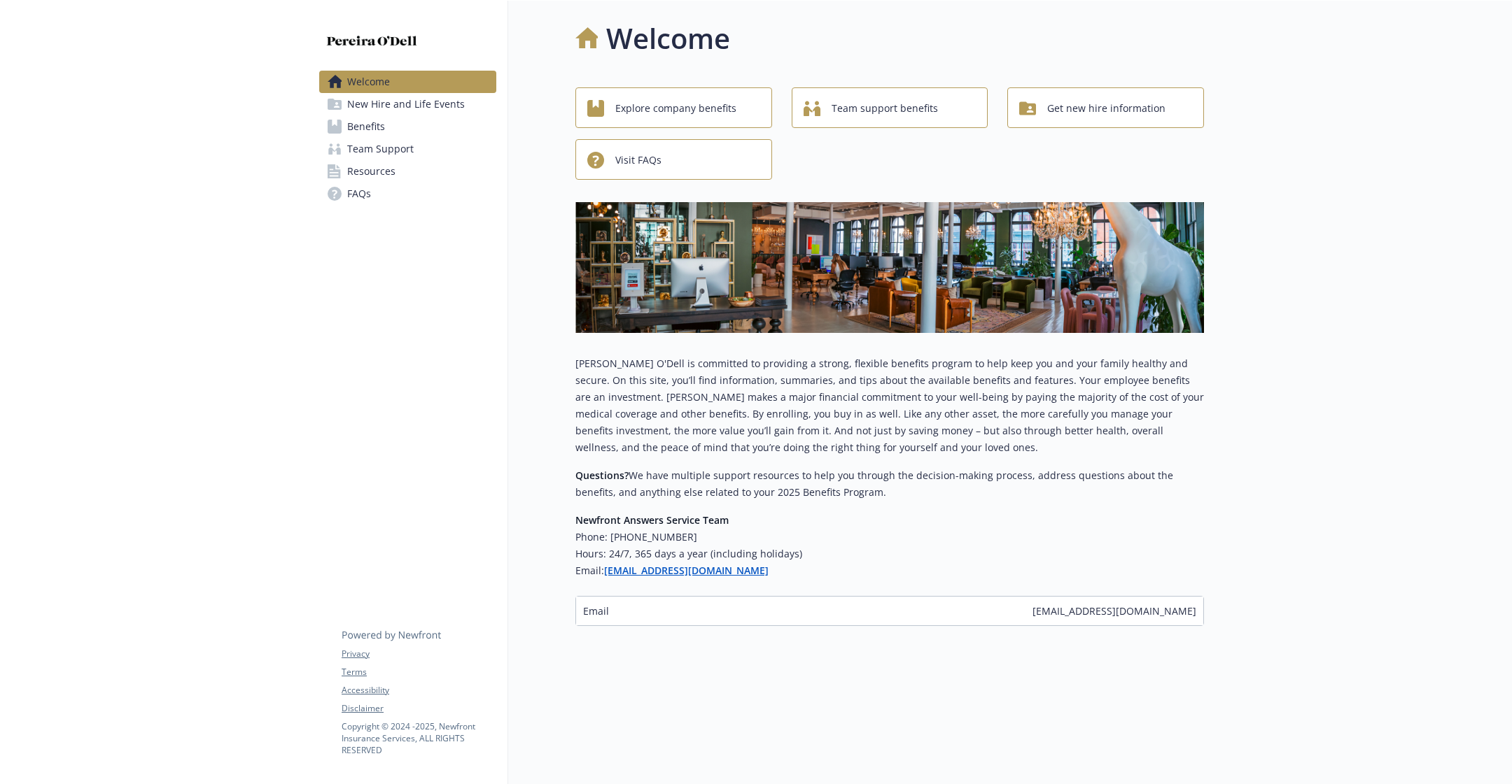
click at [436, 128] on link "Benefits" at bounding box center [408, 127] width 177 height 23
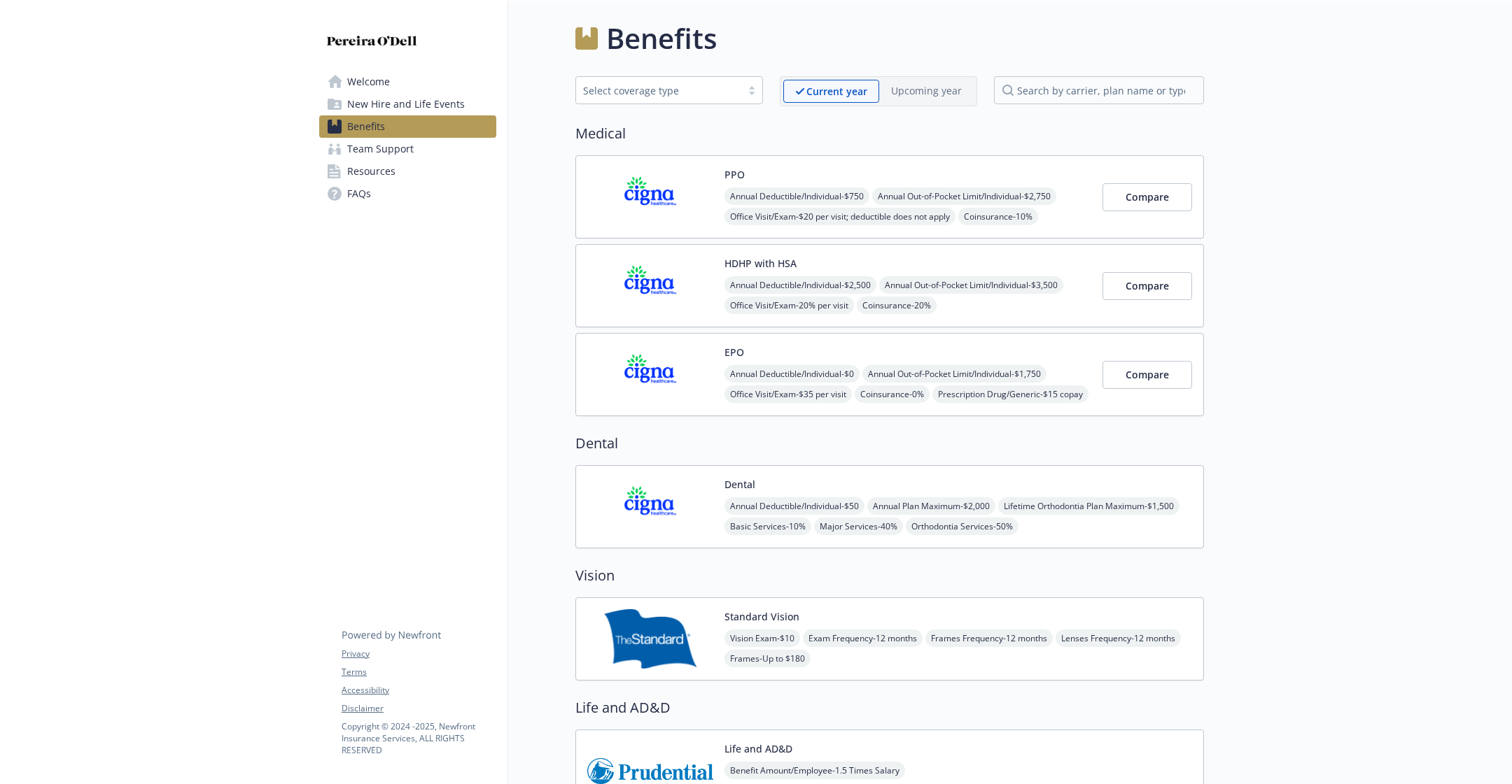
click at [435, 145] on link "Team Support" at bounding box center [408, 150] width 177 height 23
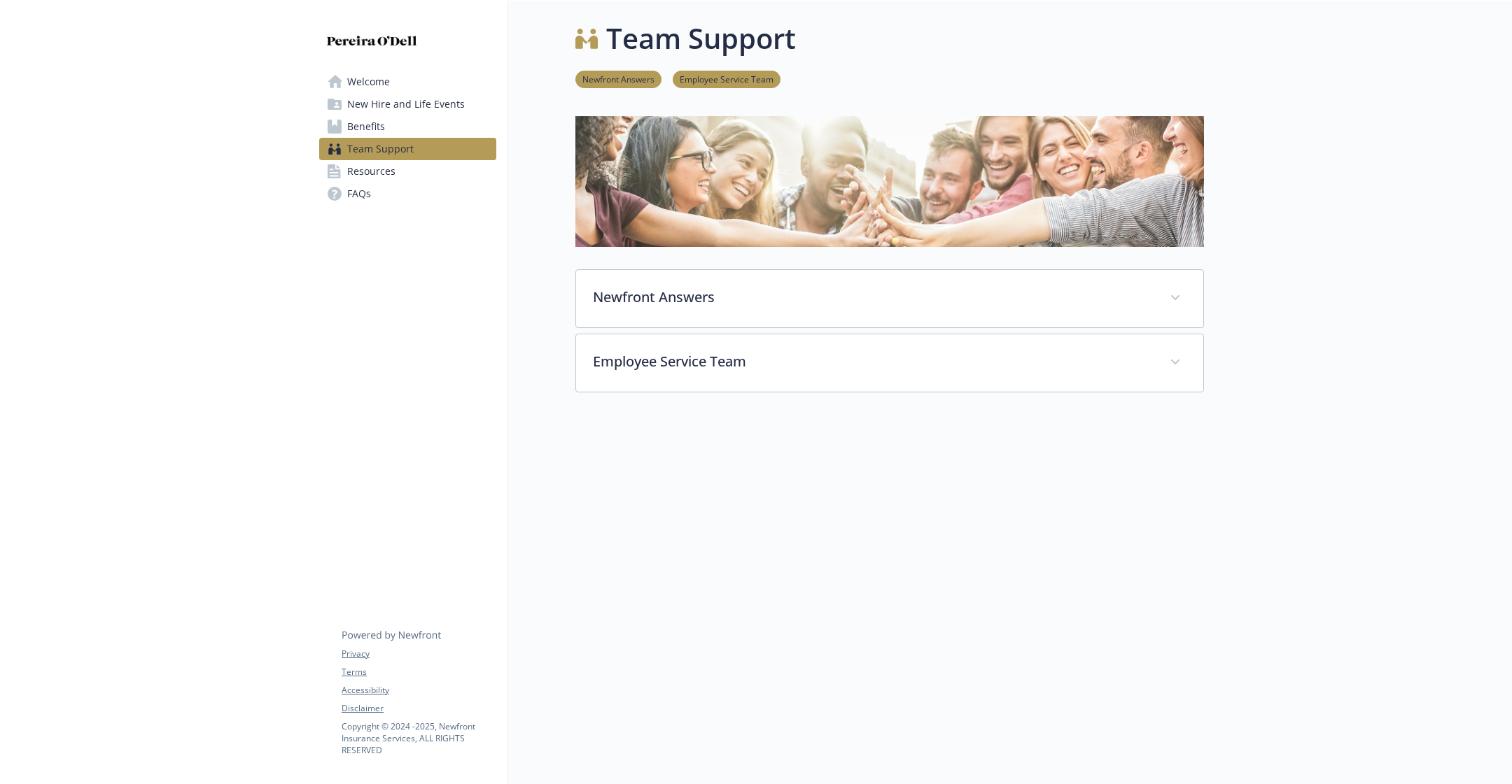
click at [431, 165] on link "Resources" at bounding box center [408, 171] width 177 height 23
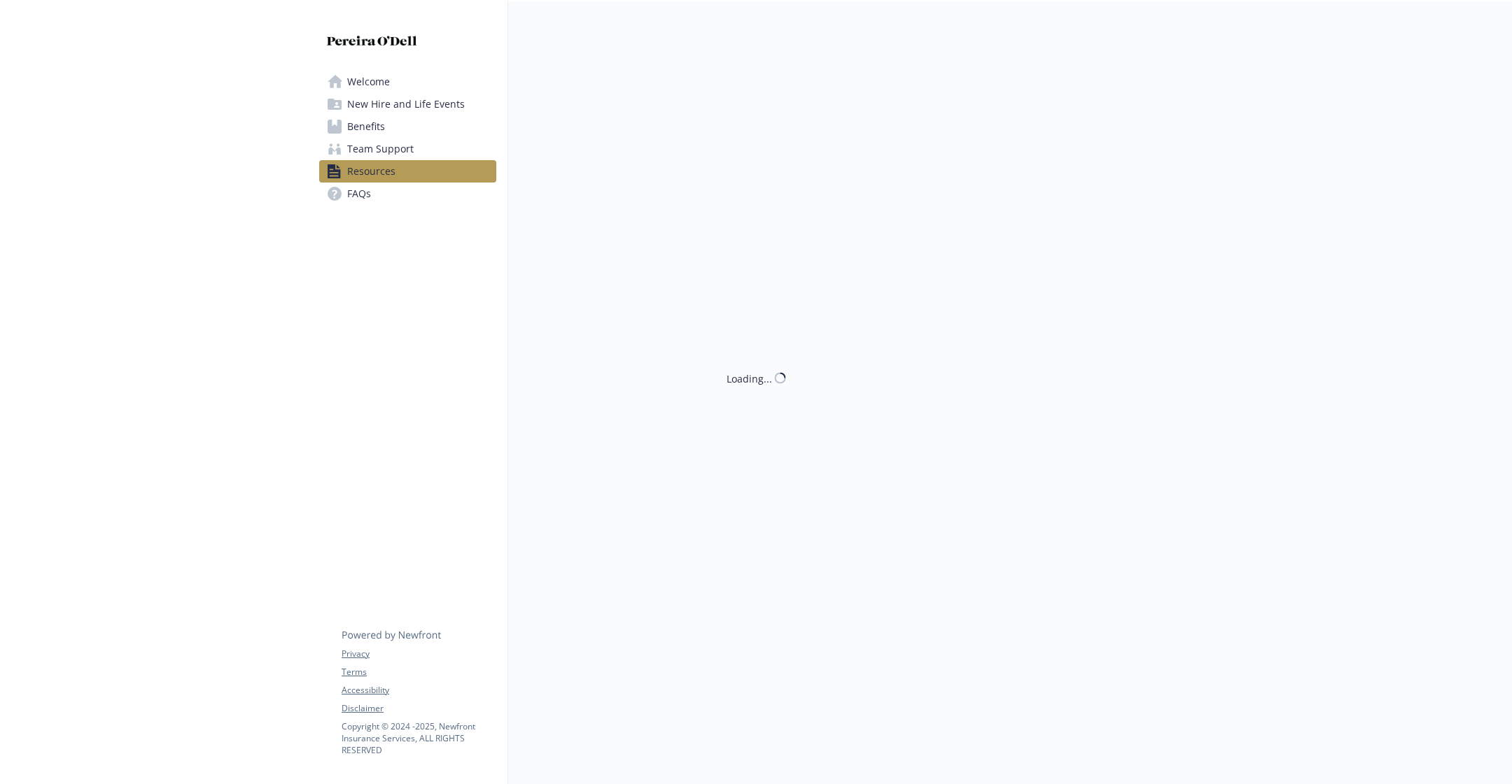
click at [450, 107] on span "New Hire and Life Events" at bounding box center [405, 104] width 117 height 23
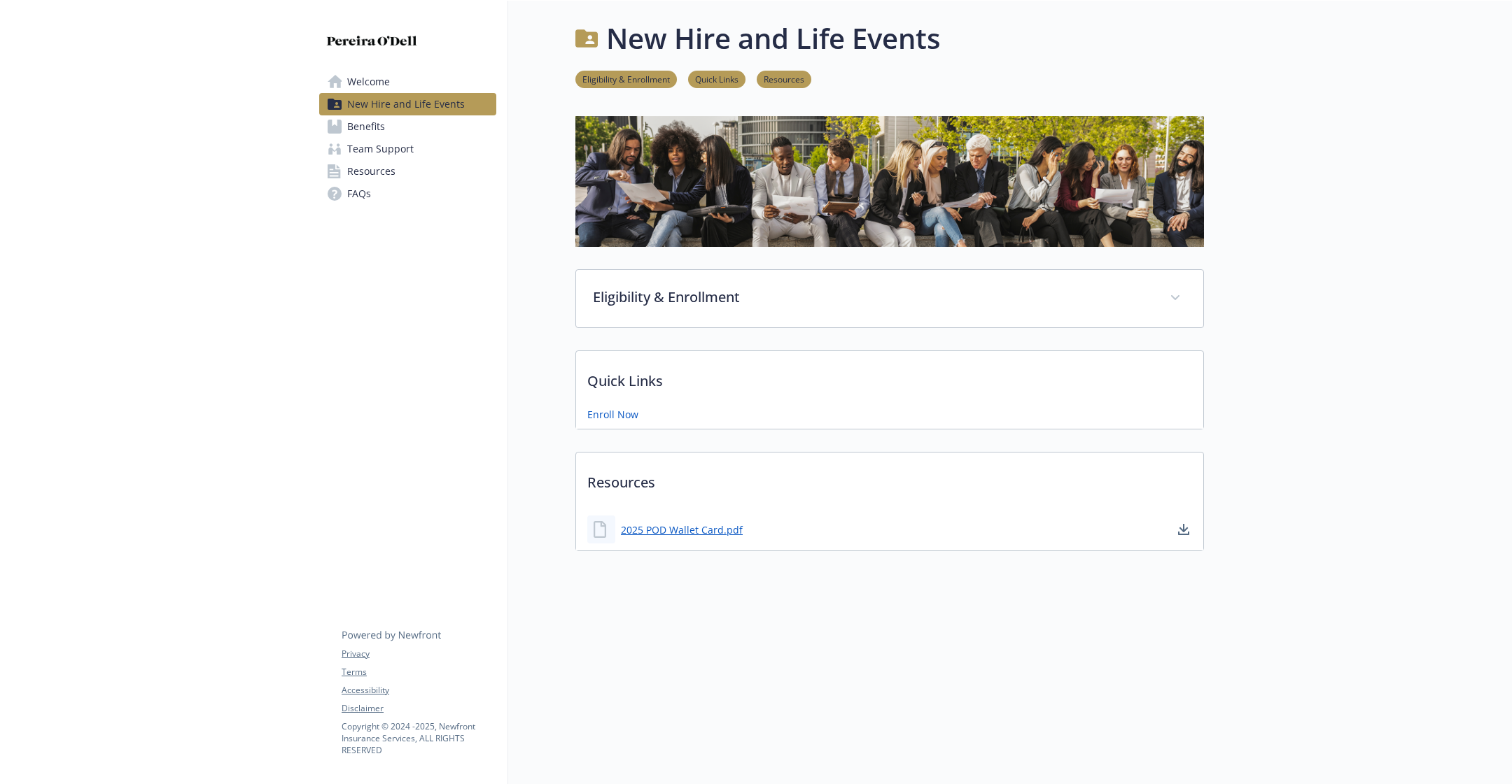
scroll to position [1, 0]
click at [669, 524] on link "2025 POD Wallet Card.pdf" at bounding box center [683, 529] width 125 height 18
click at [682, 530] on link "2025 POD Wallet Card.pdf" at bounding box center [683, 530] width 125 height 18
